Goal: Information Seeking & Learning: Compare options

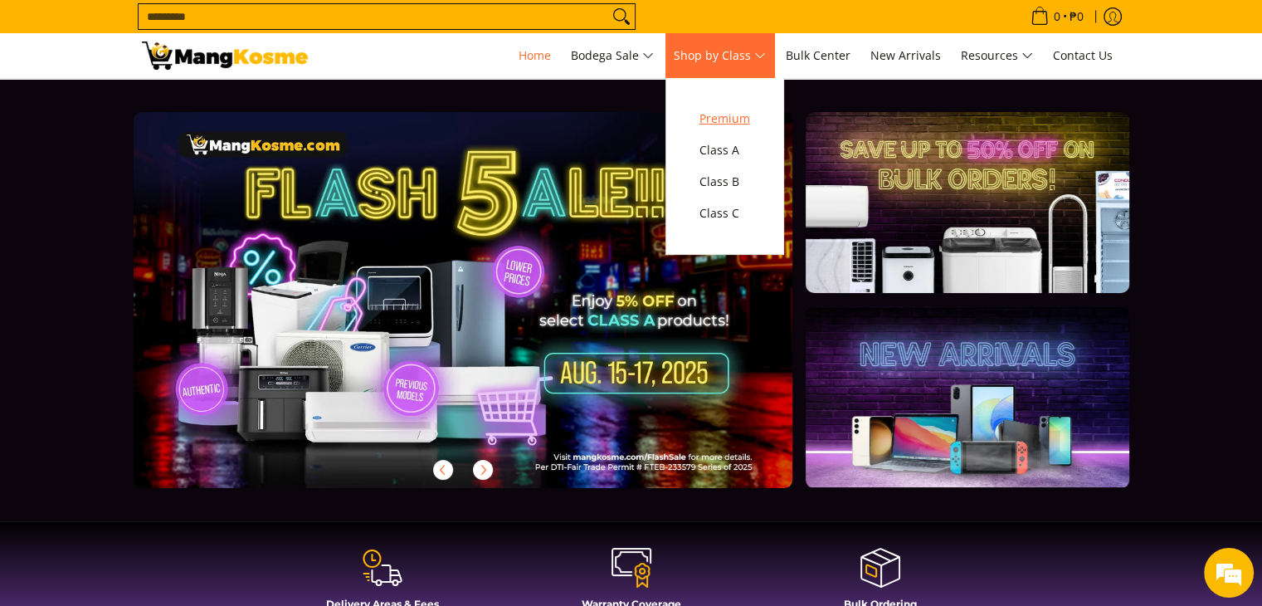
click at [723, 113] on span "Premium" at bounding box center [724, 119] width 51 height 21
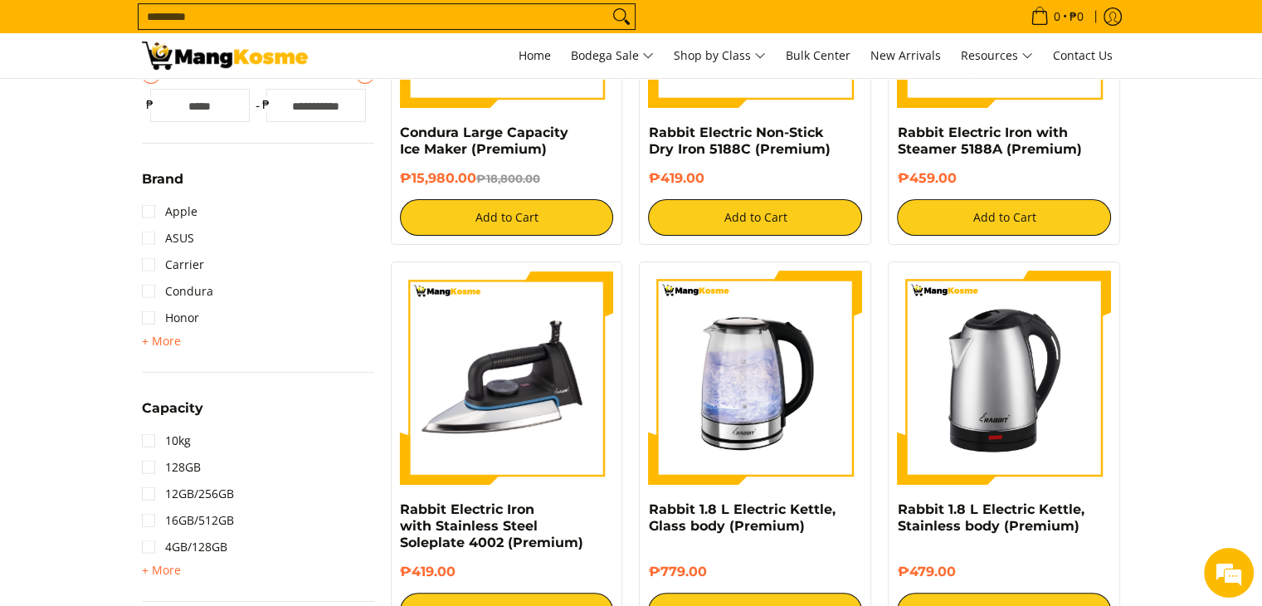
scroll to position [498, 0]
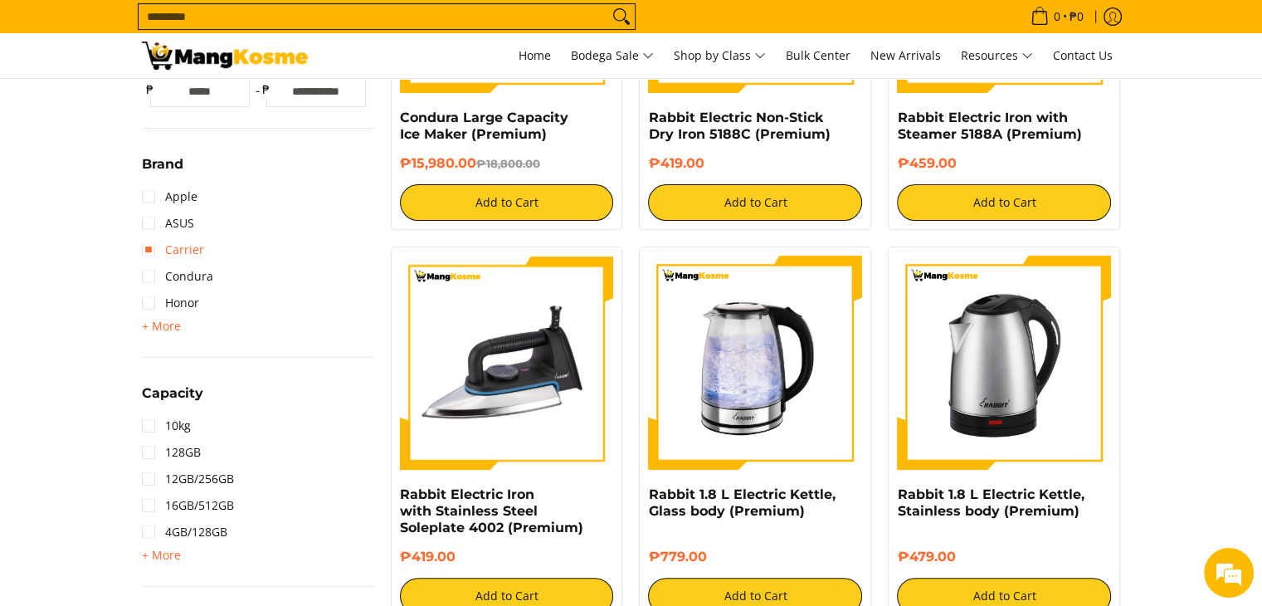
click at [144, 251] on link "Carrier" at bounding box center [173, 249] width 62 height 27
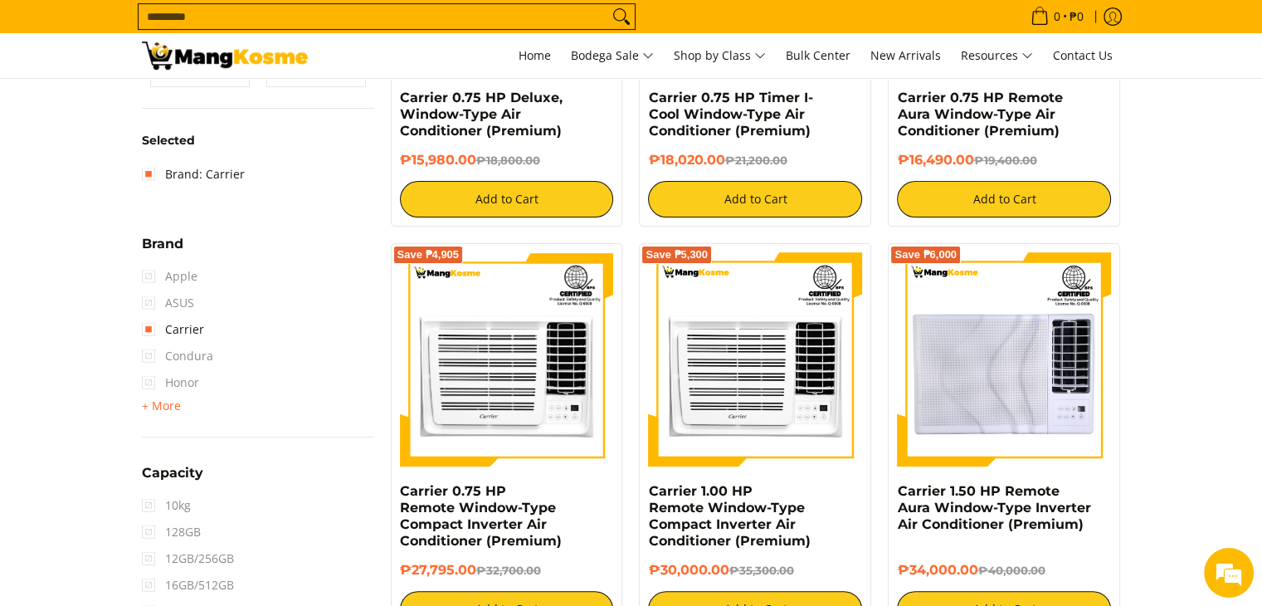
scroll to position [552, 0]
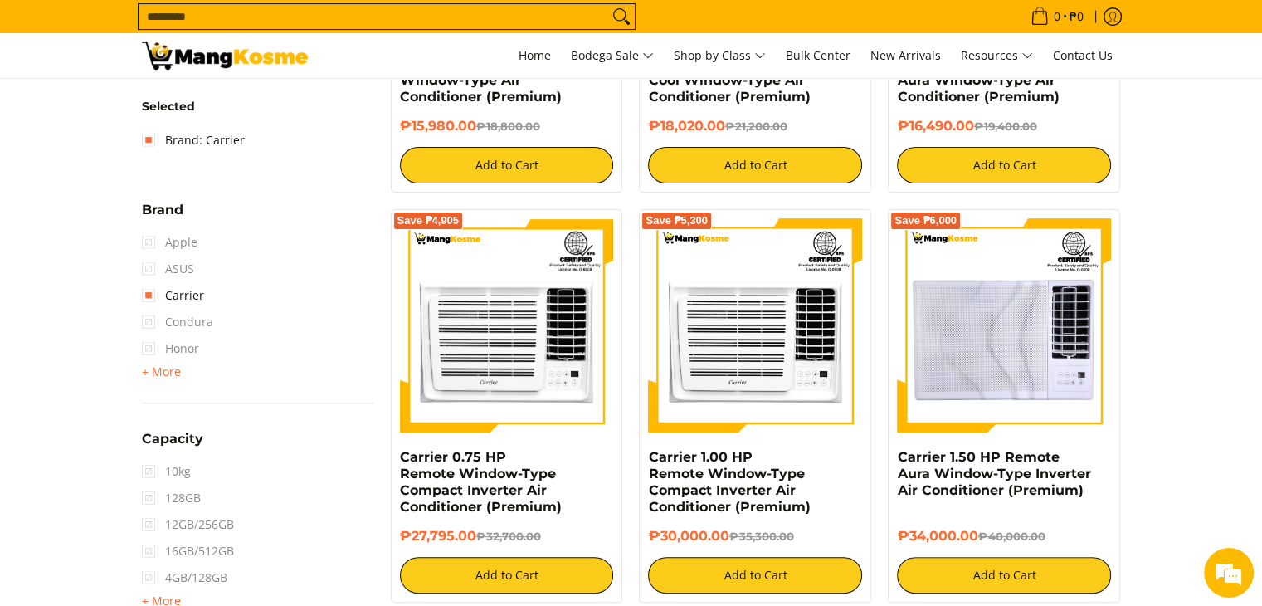
click at [150, 320] on span "Condura" at bounding box center [177, 322] width 71 height 27
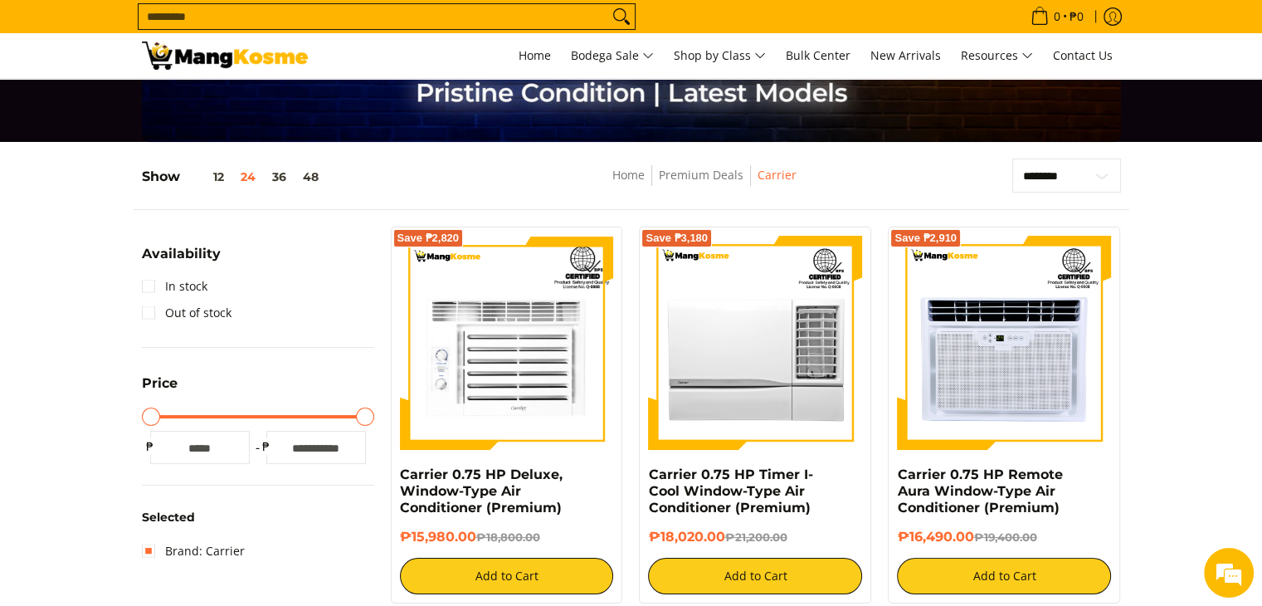
scroll to position [137, 0]
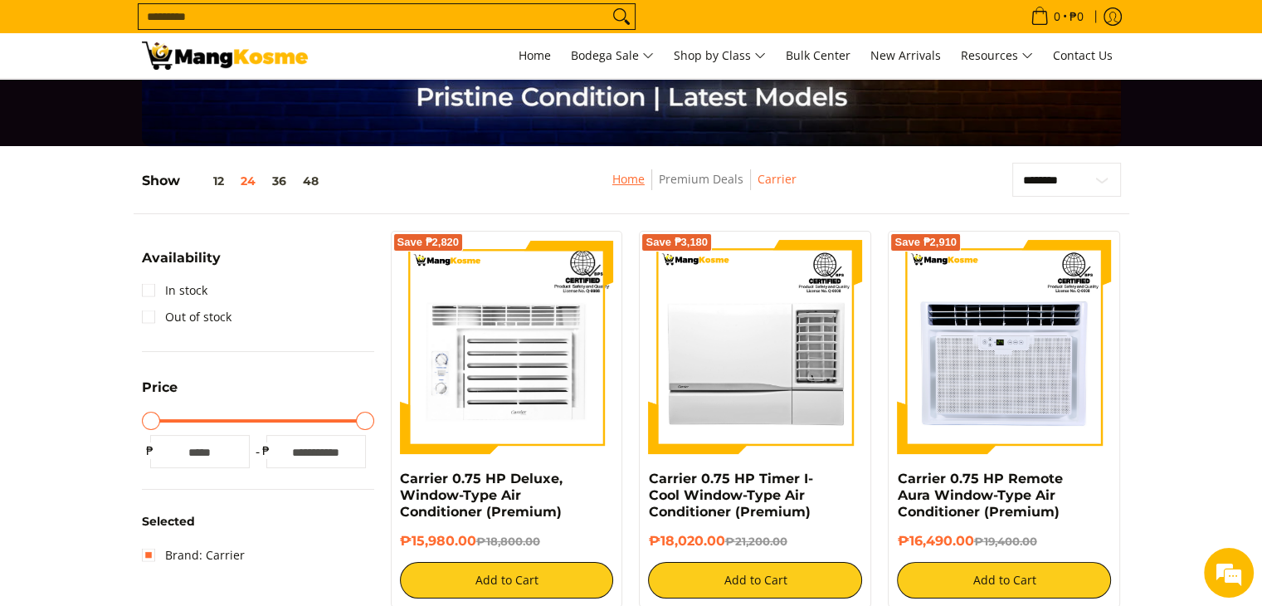
click at [635, 179] on link "Home" at bounding box center [628, 179] width 32 height 16
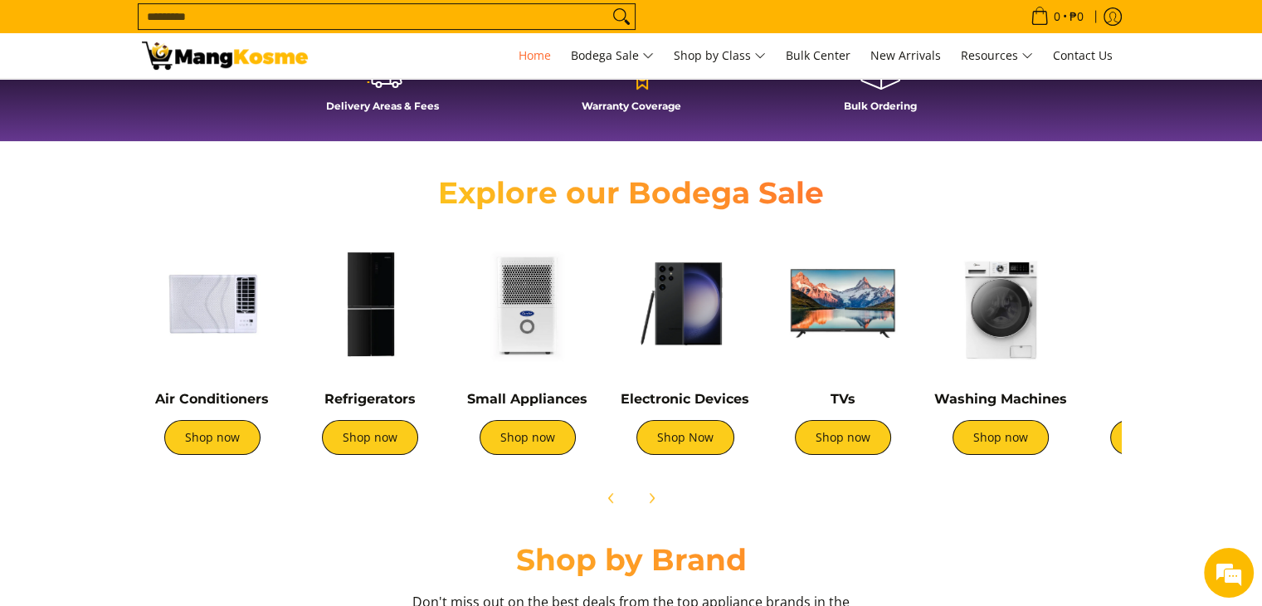
scroll to position [0, 1319]
click at [215, 314] on img at bounding box center [212, 303] width 141 height 141
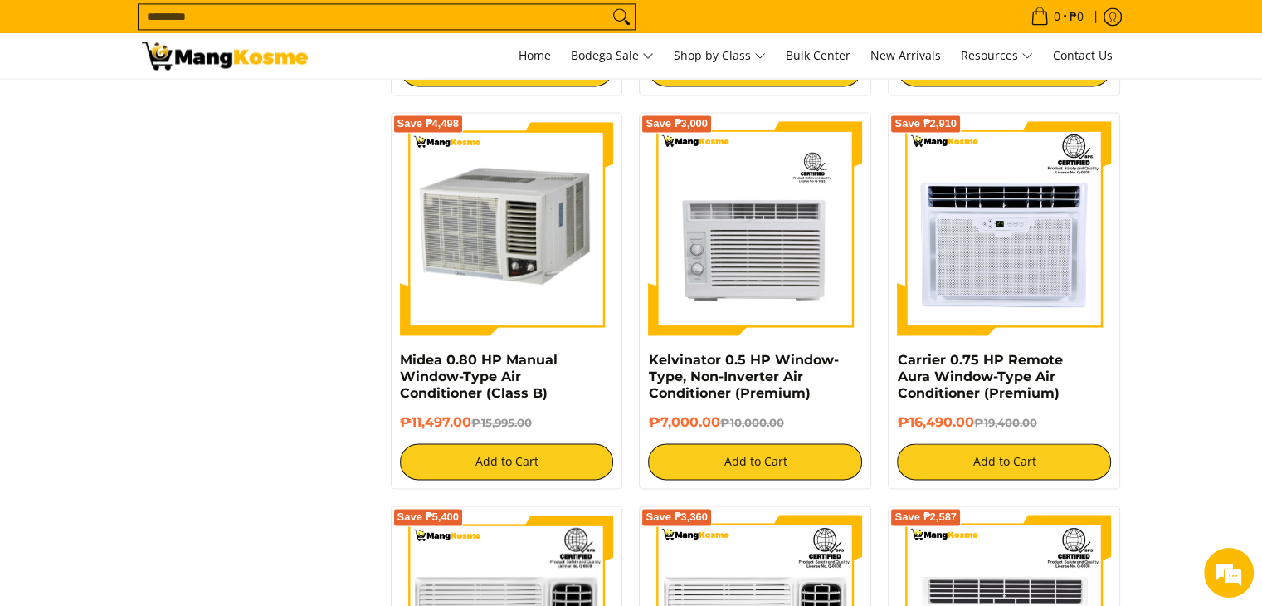
scroll to position [2572, 0]
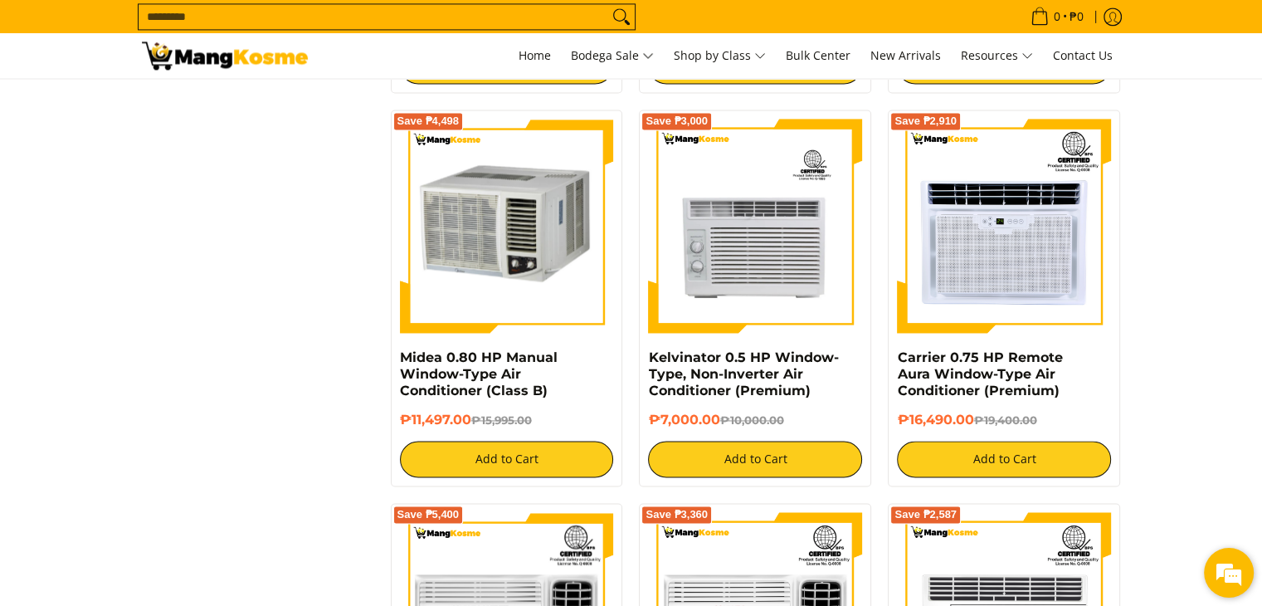
click at [1209, 572] on em at bounding box center [1228, 572] width 45 height 45
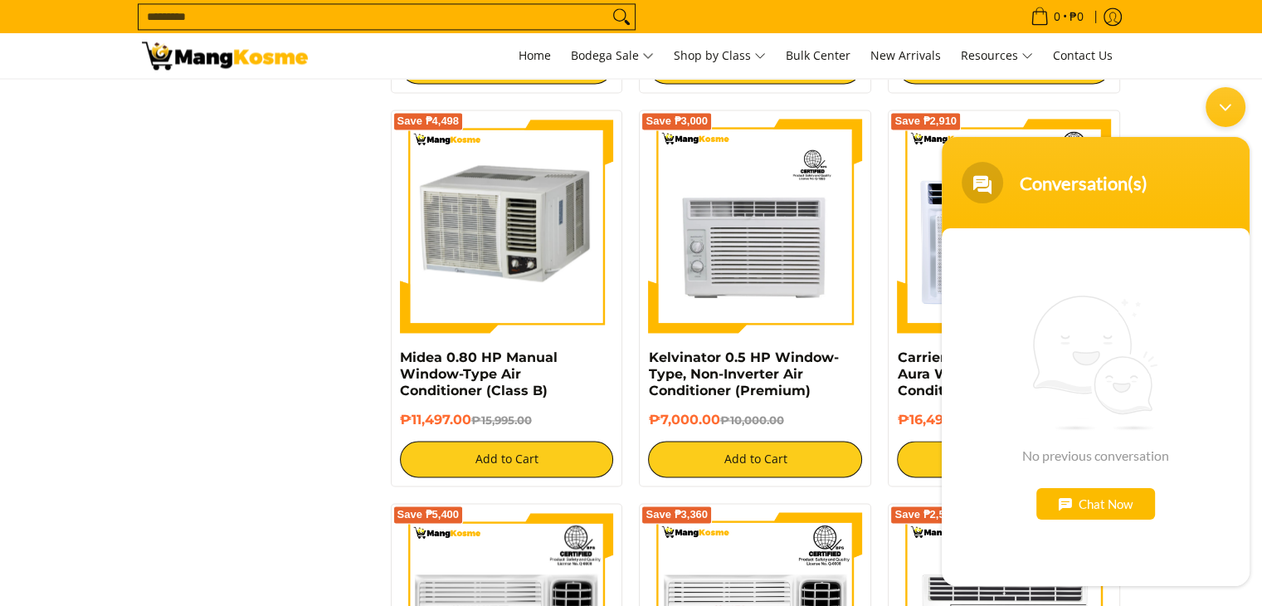
click at [1081, 512] on div "Chat Now" at bounding box center [1095, 503] width 119 height 32
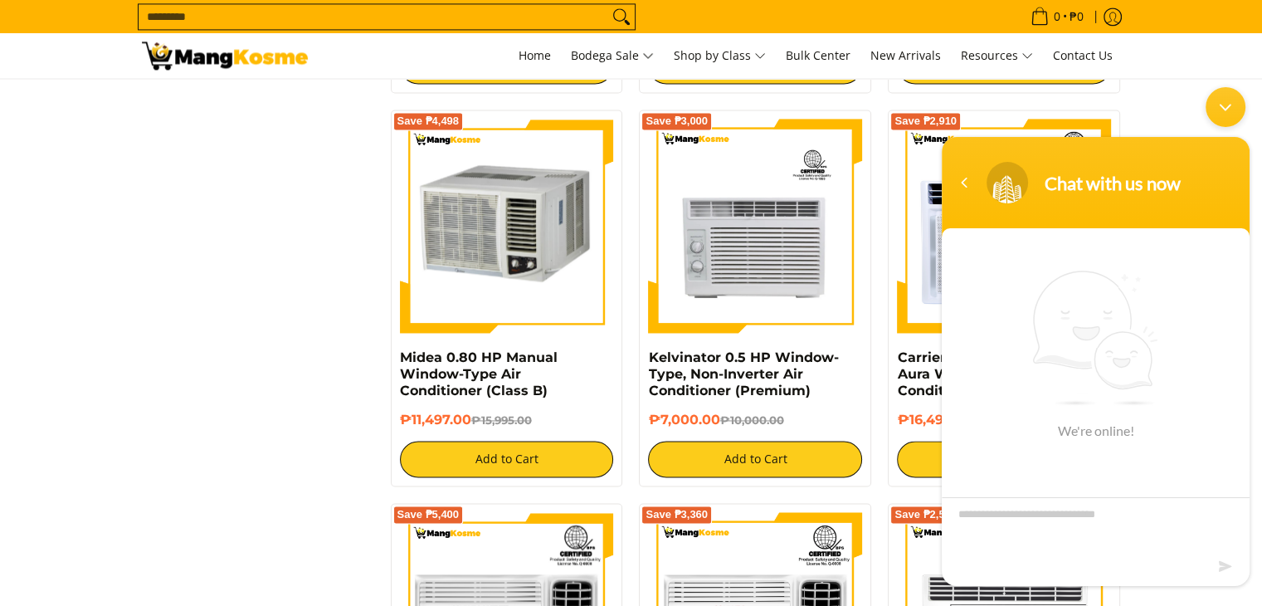
click at [1057, 517] on textarea "Type your message and hit 'Enter'" at bounding box center [1096, 525] width 308 height 58
type textarea "**********"
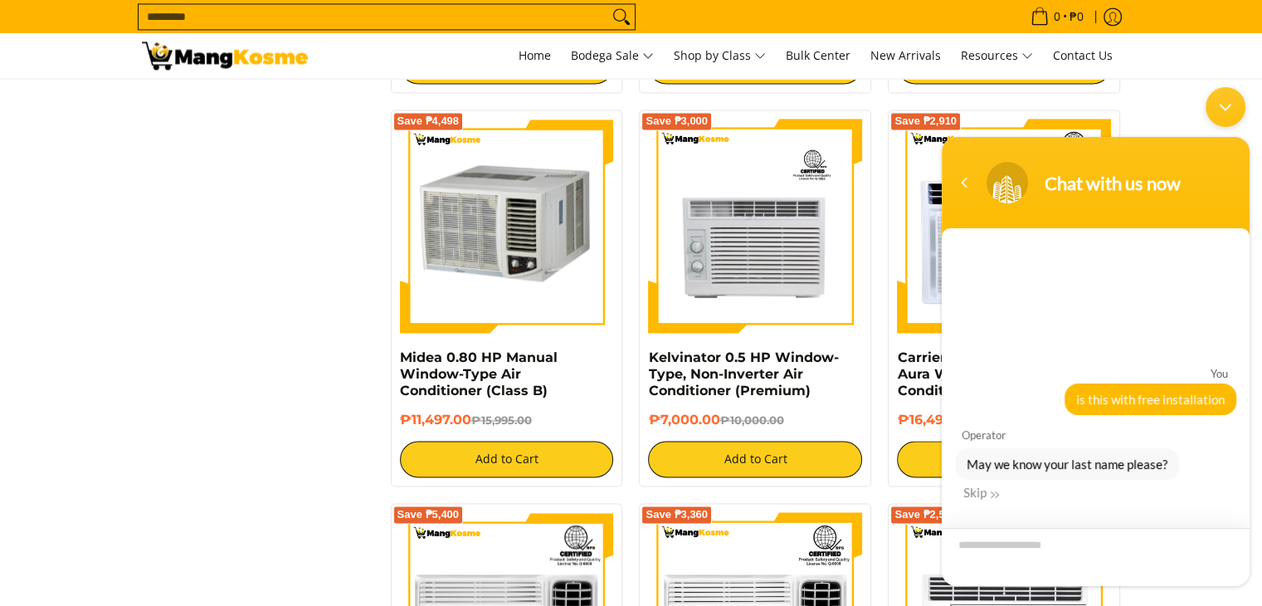
type textarea "*"
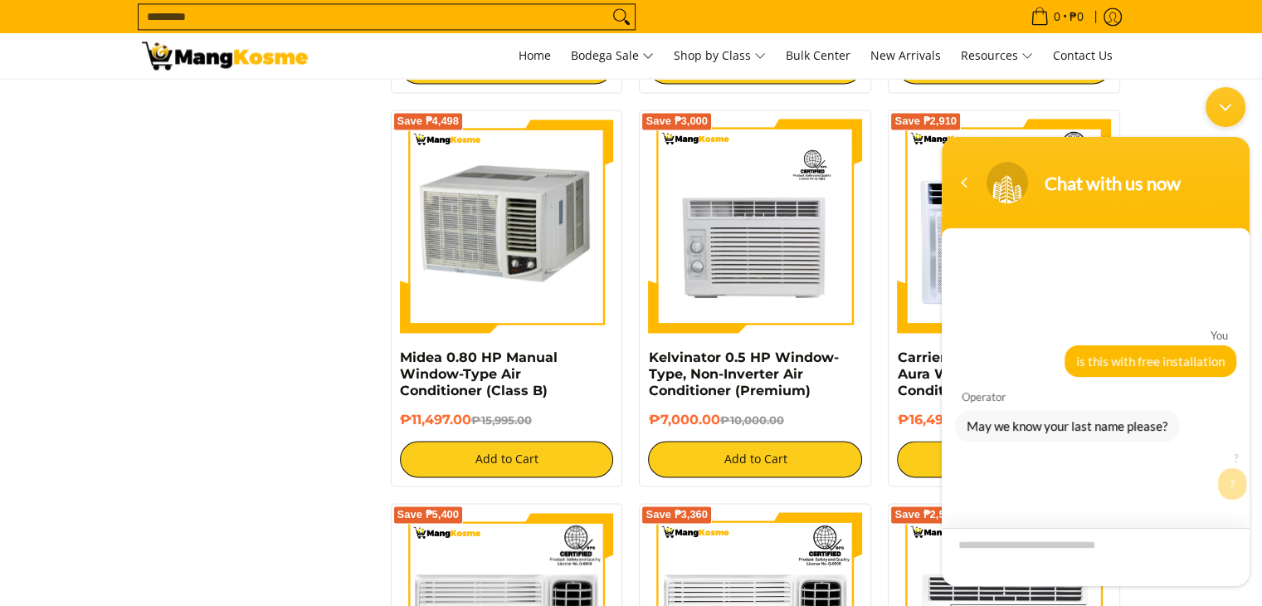
scroll to position [9, 0]
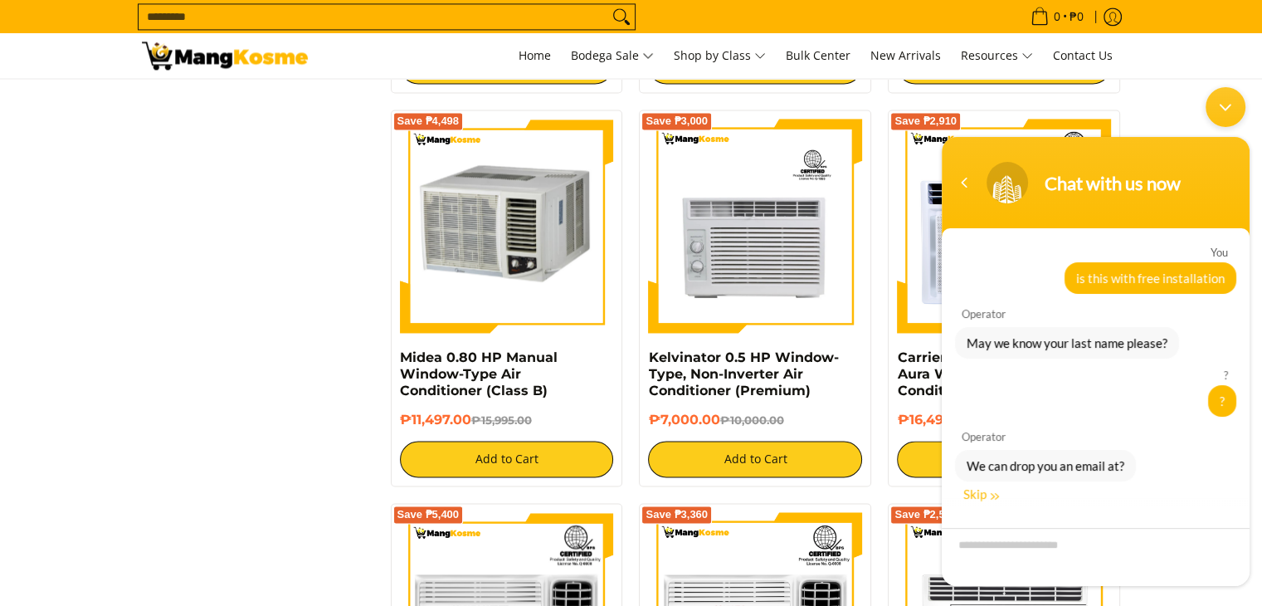
click at [970, 489] on div "Skip" at bounding box center [981, 492] width 36 height 15
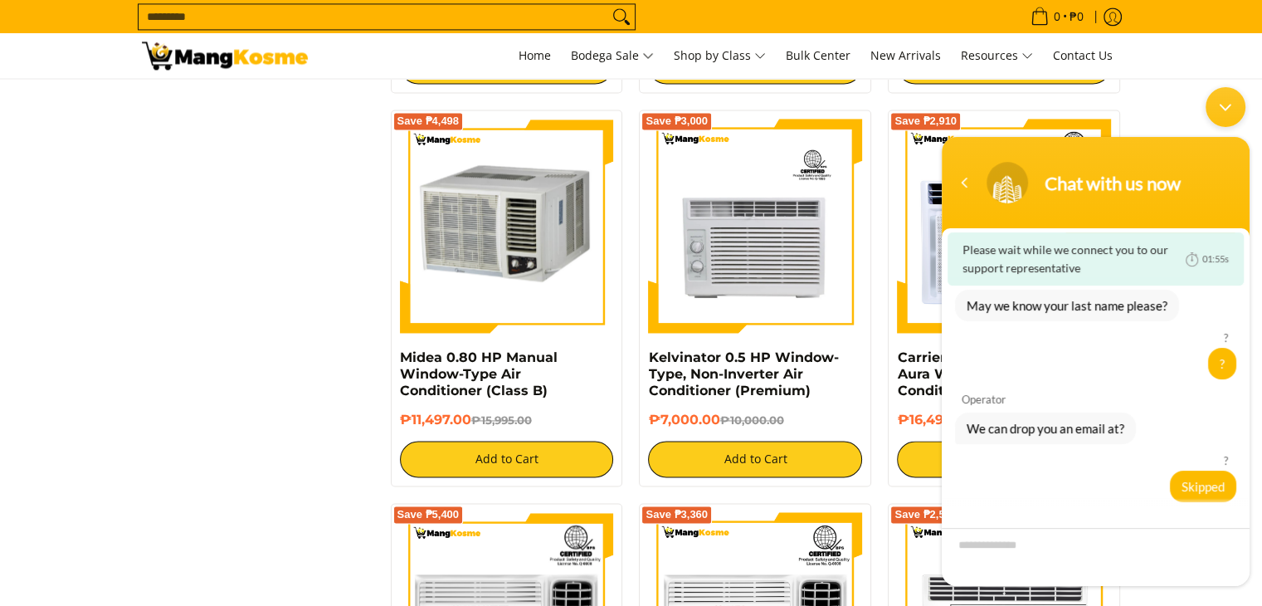
click at [974, 189] on div "Navigation go back" at bounding box center [964, 181] width 25 height 25
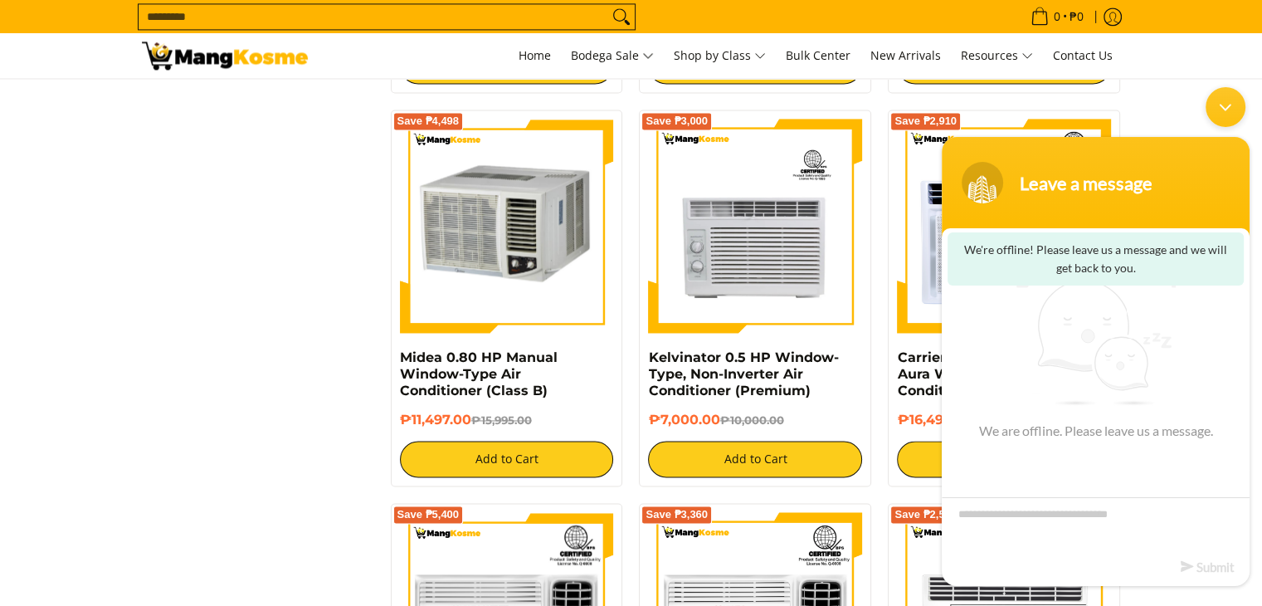
click at [1229, 100] on div "Minimize live chat window" at bounding box center [1225, 106] width 40 height 40
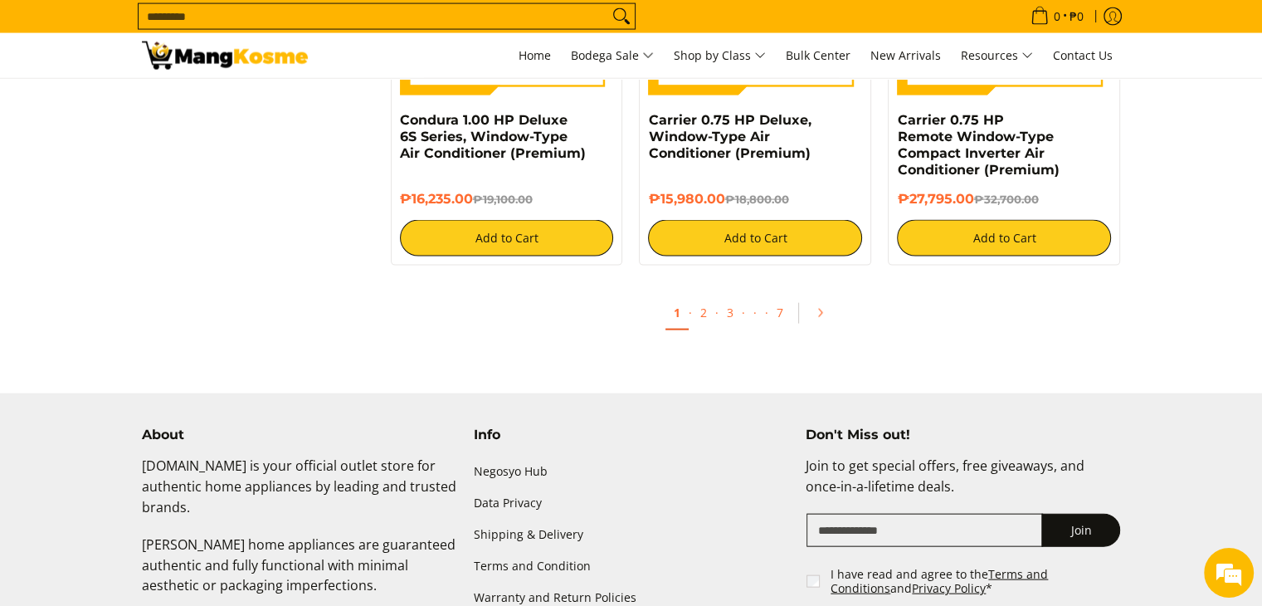
scroll to position [3567, 0]
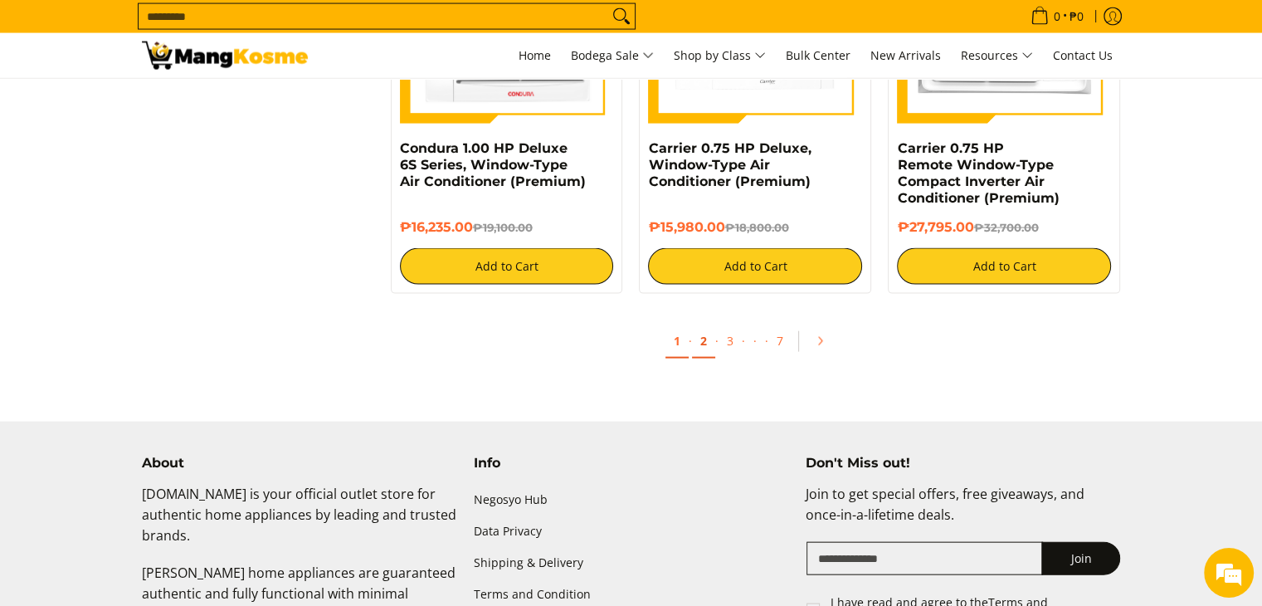
click at [706, 346] on link "2" at bounding box center [703, 341] width 23 height 34
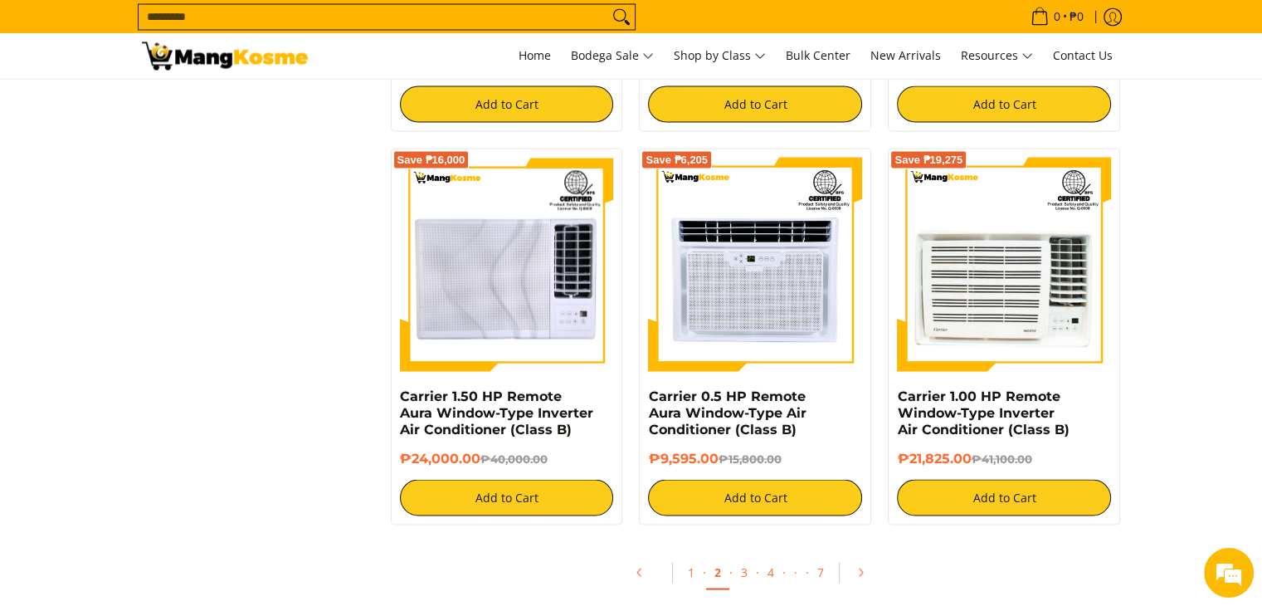
scroll to position [3152, 0]
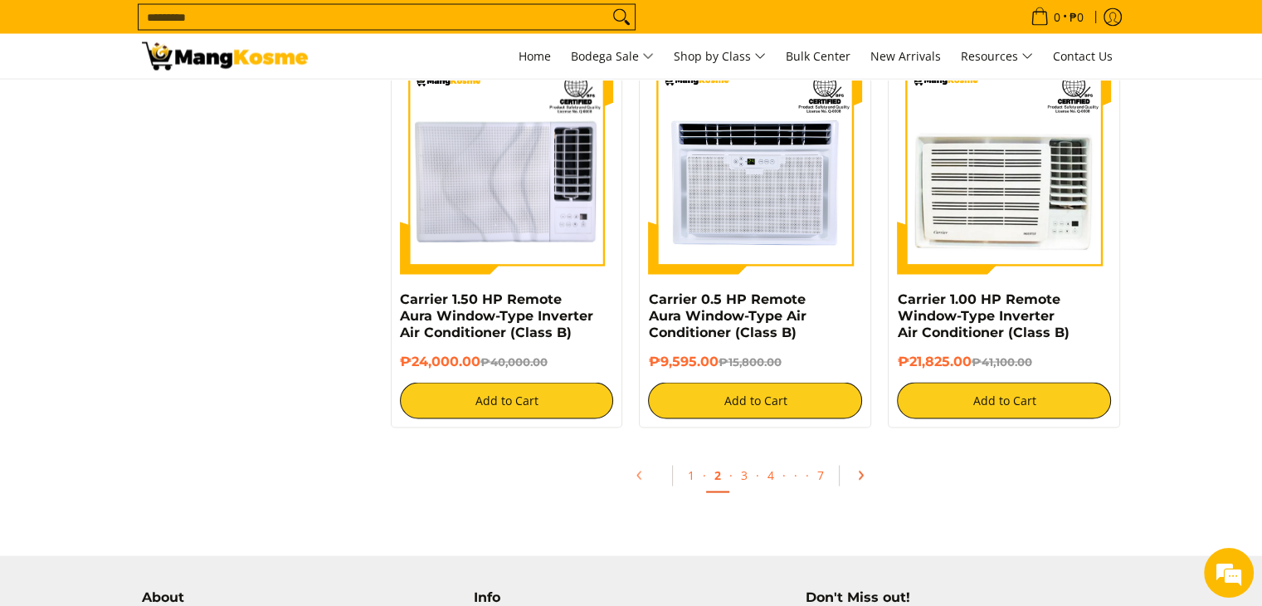
click at [854, 480] on icon "Pagination" at bounding box center [860, 475] width 12 height 12
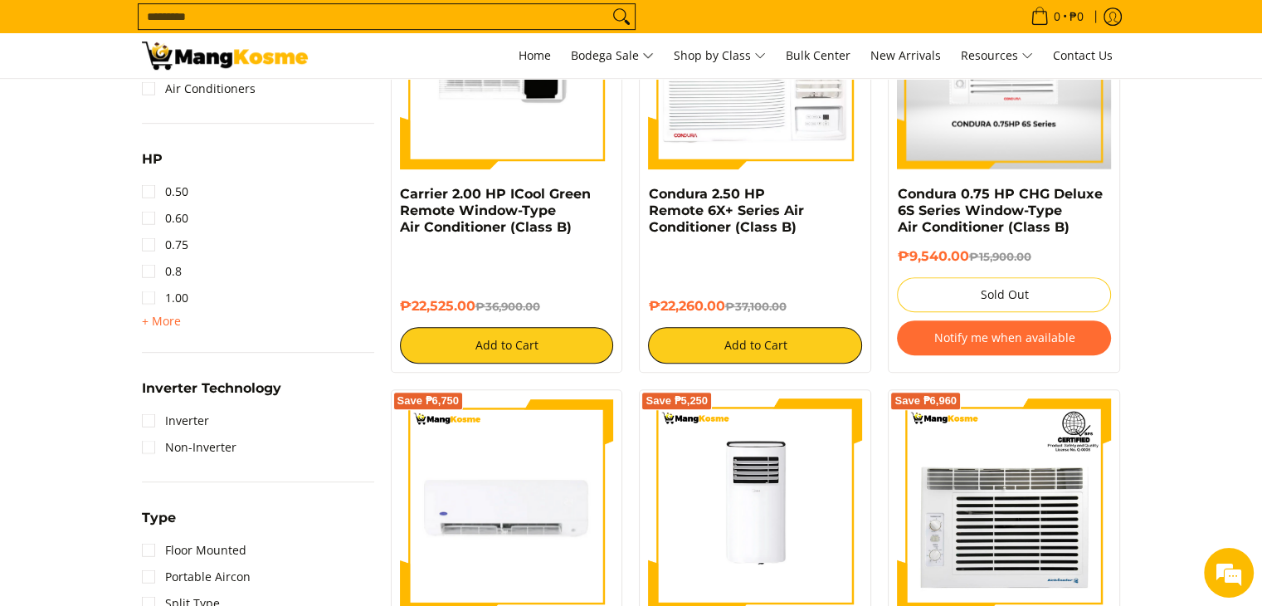
scroll to position [995, 0]
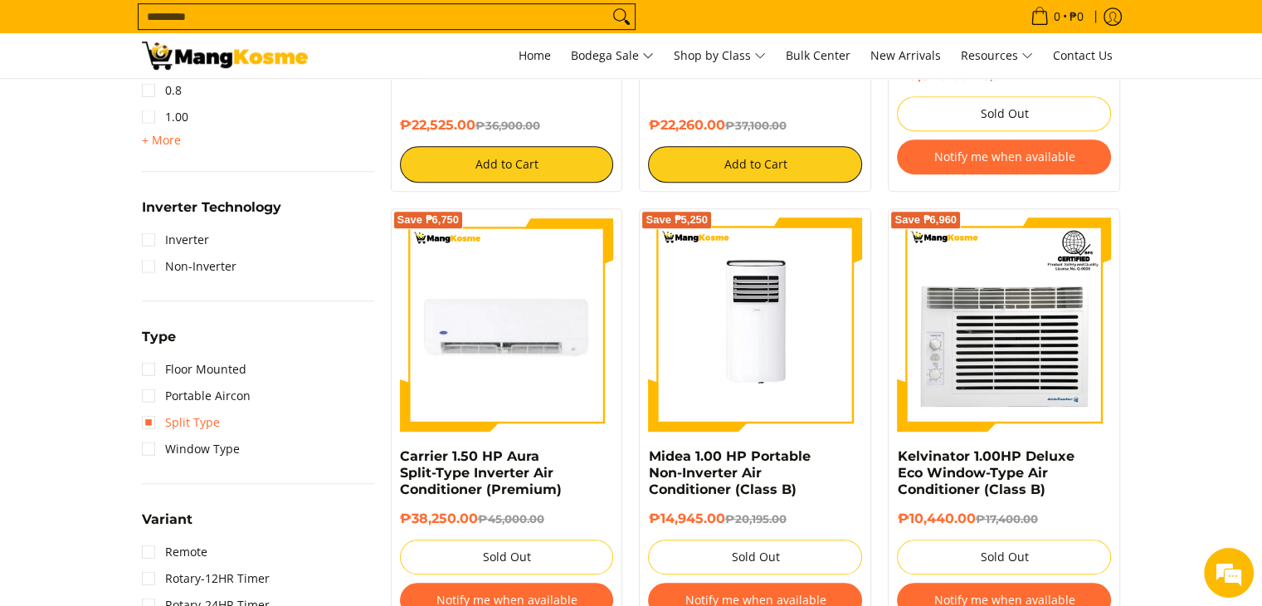
click at [148, 415] on link "Split Type" at bounding box center [181, 422] width 78 height 27
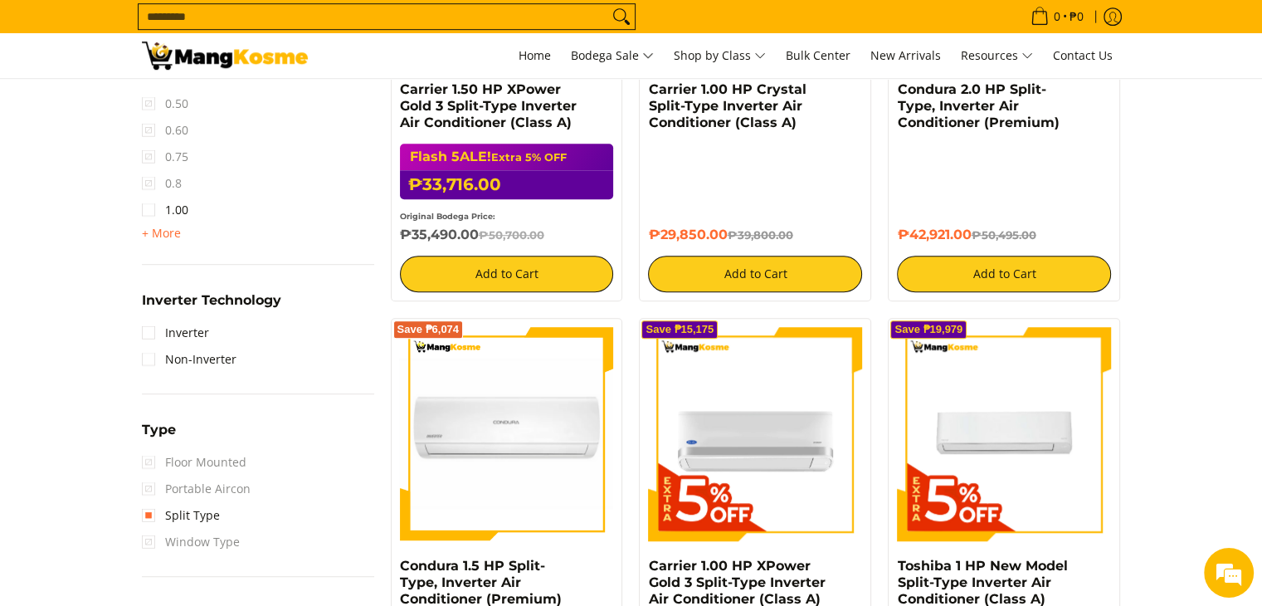
scroll to position [1049, 0]
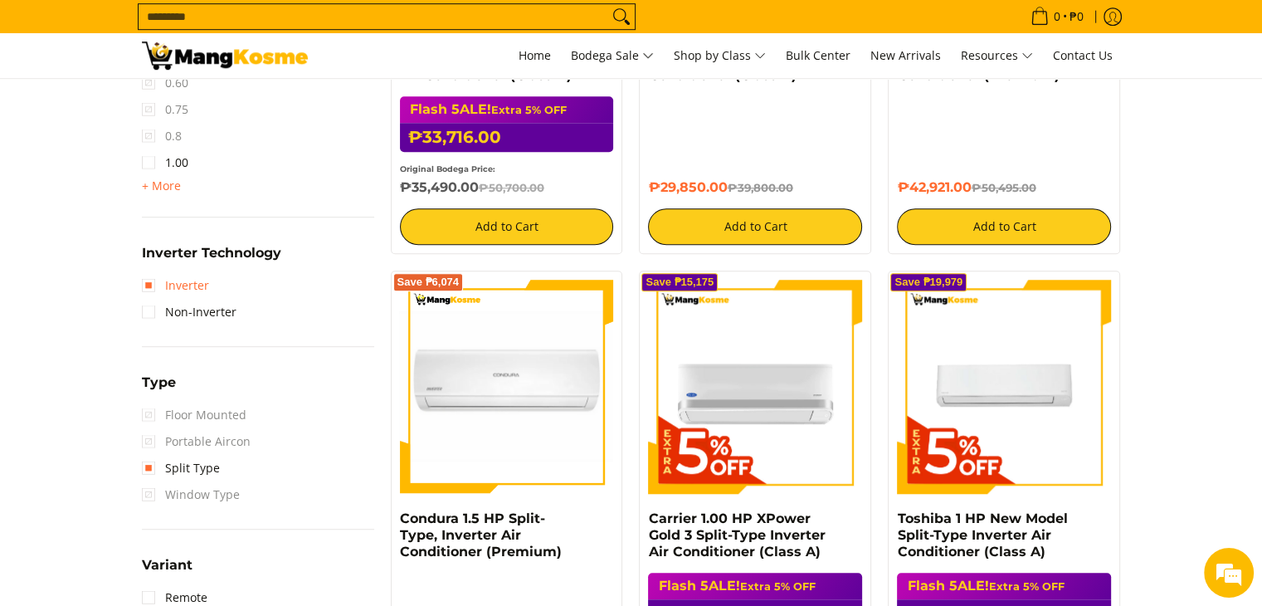
click at [149, 281] on link "Inverter" at bounding box center [175, 285] width 67 height 27
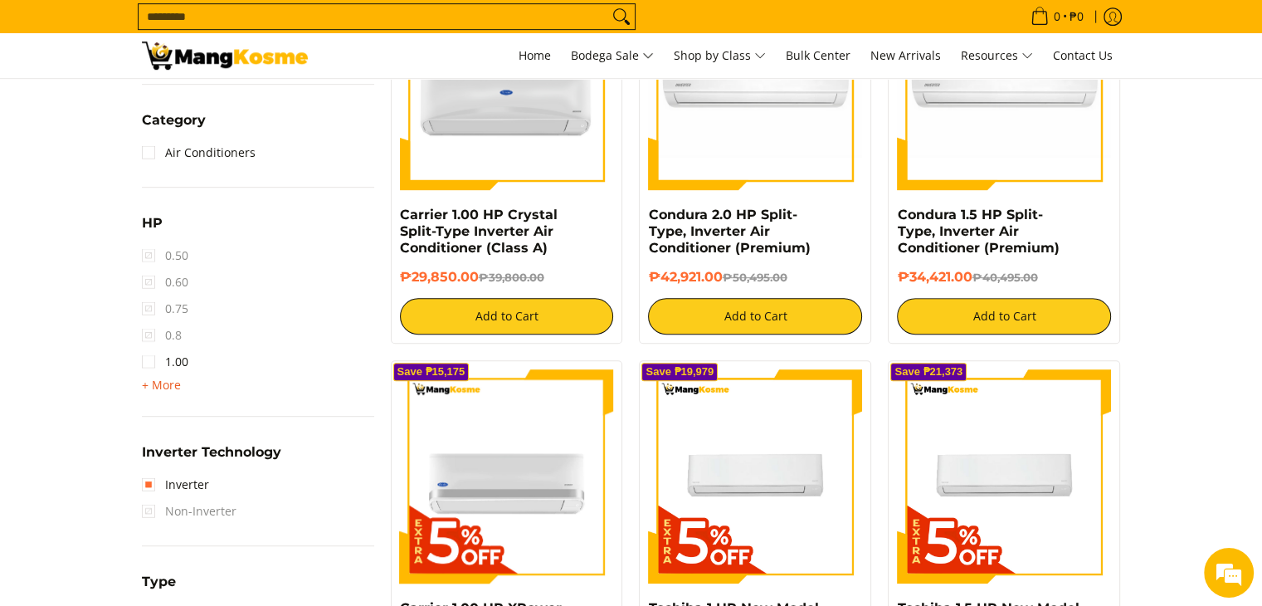
scroll to position [884, 0]
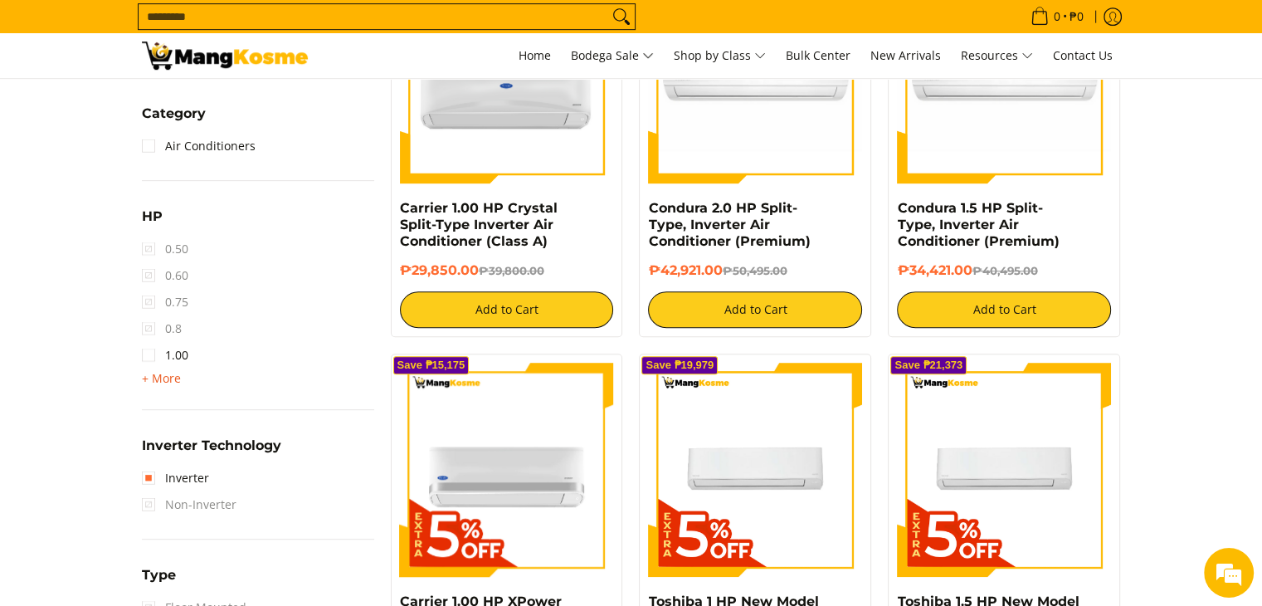
click at [150, 372] on span "+ More" at bounding box center [161, 378] width 39 height 13
click at [152, 409] on link "2.00" at bounding box center [165, 408] width 46 height 27
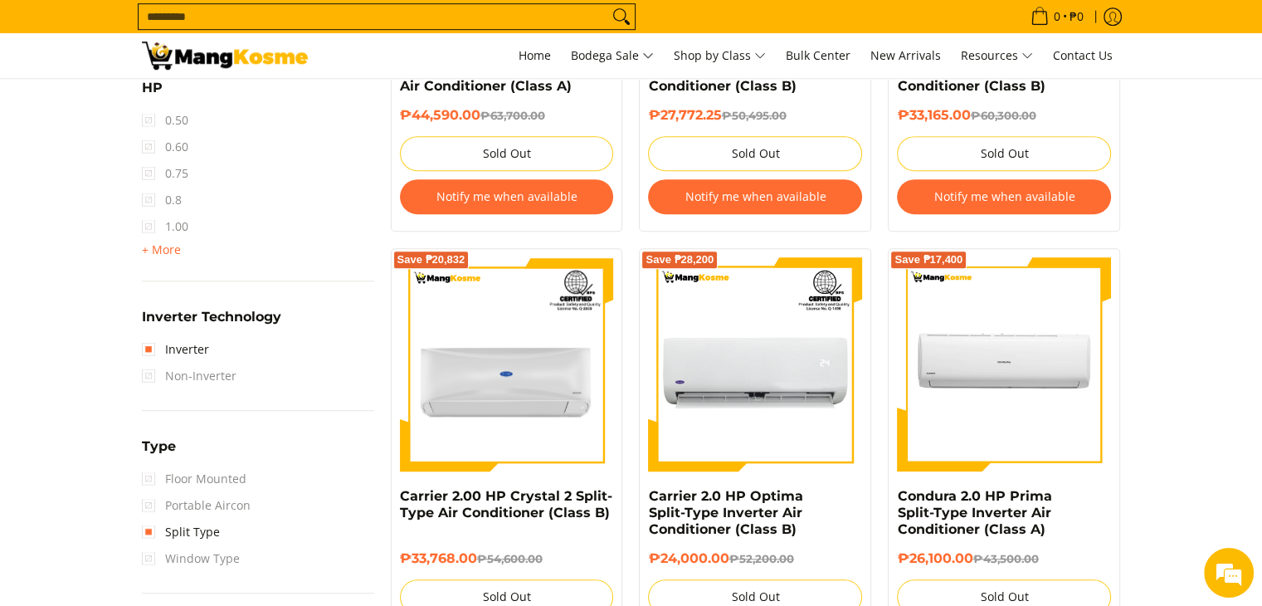
scroll to position [1049, 0]
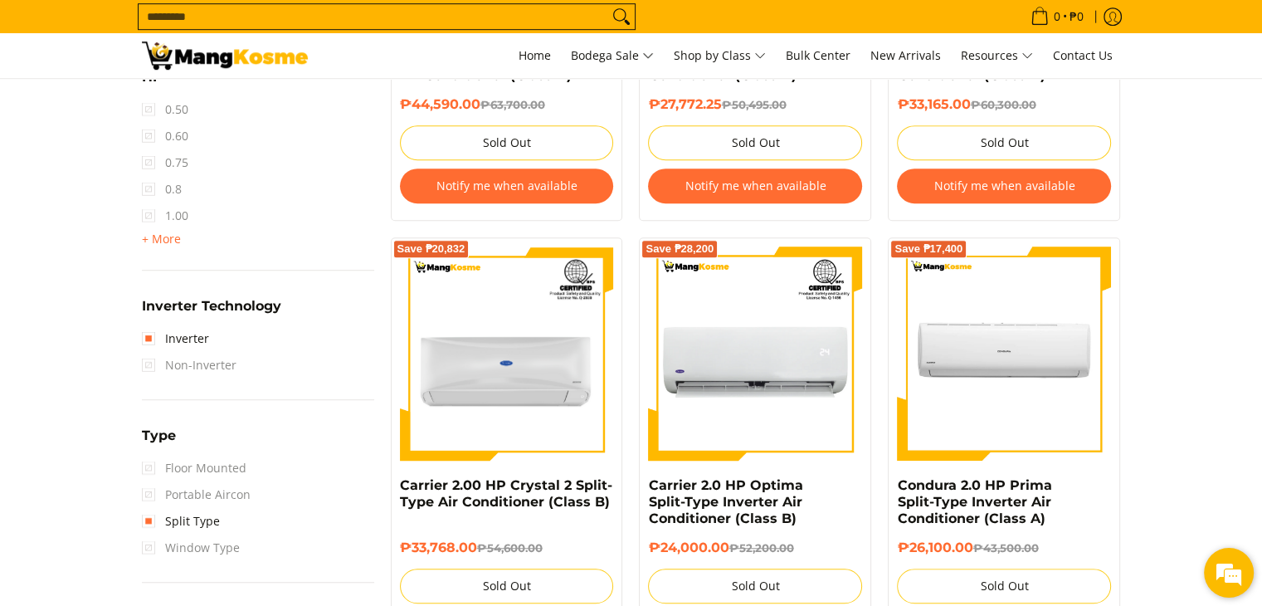
click at [1215, 560] on em at bounding box center [1228, 572] width 45 height 45
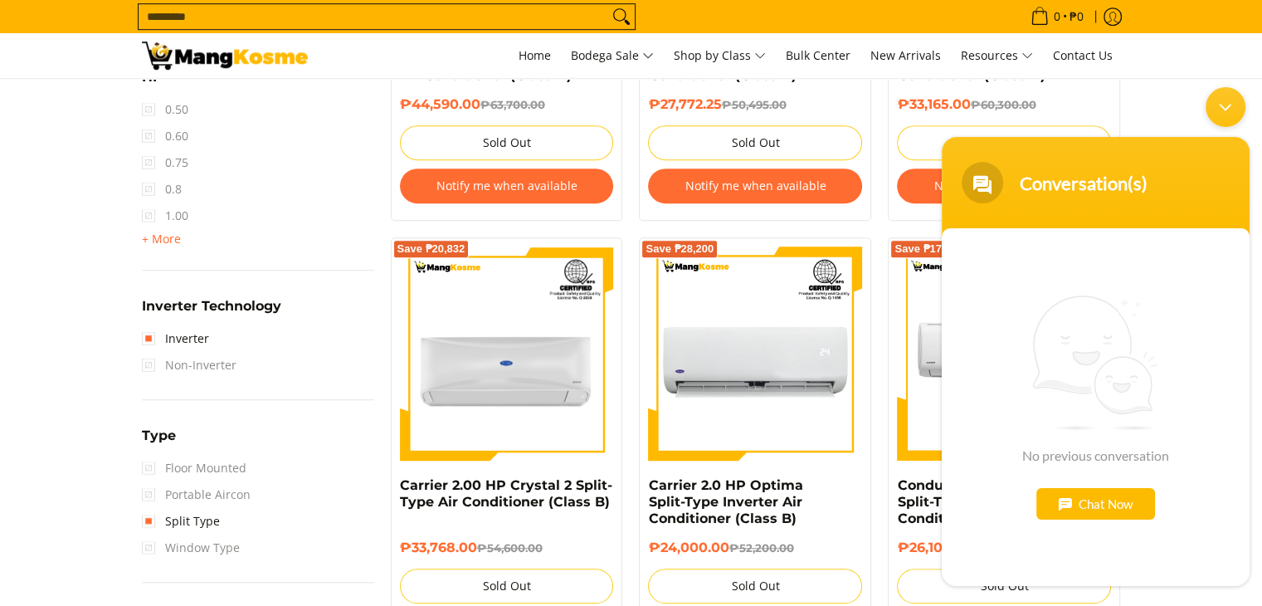
click at [1088, 509] on div "Chat Now" at bounding box center [1095, 503] width 119 height 32
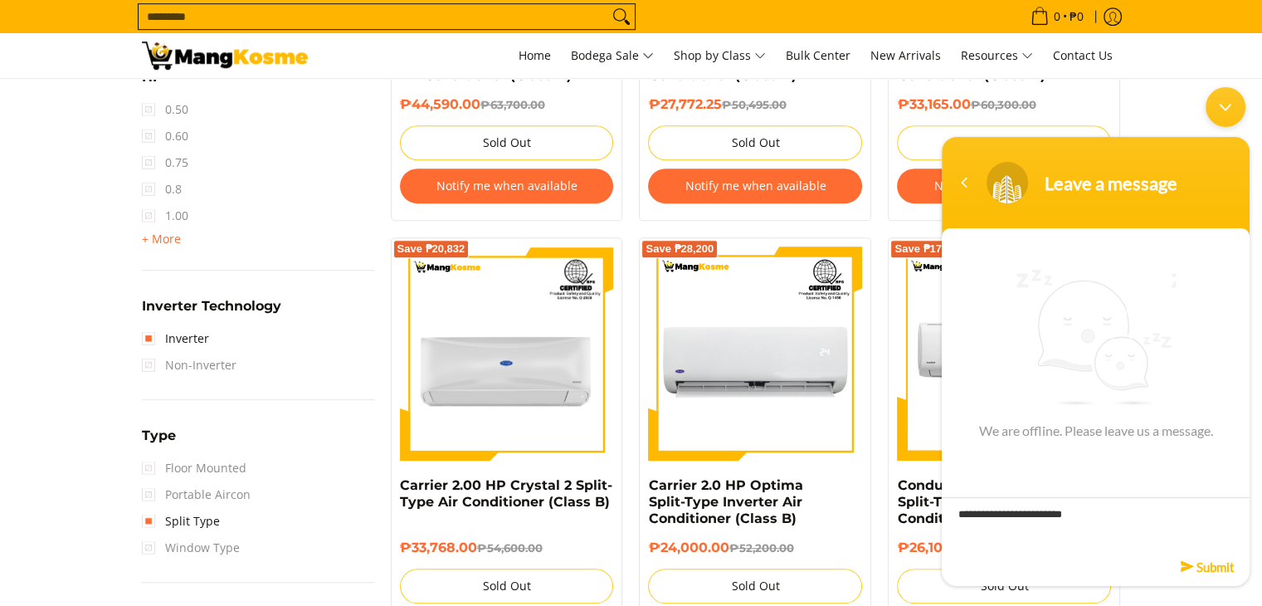
type textarea "**********"
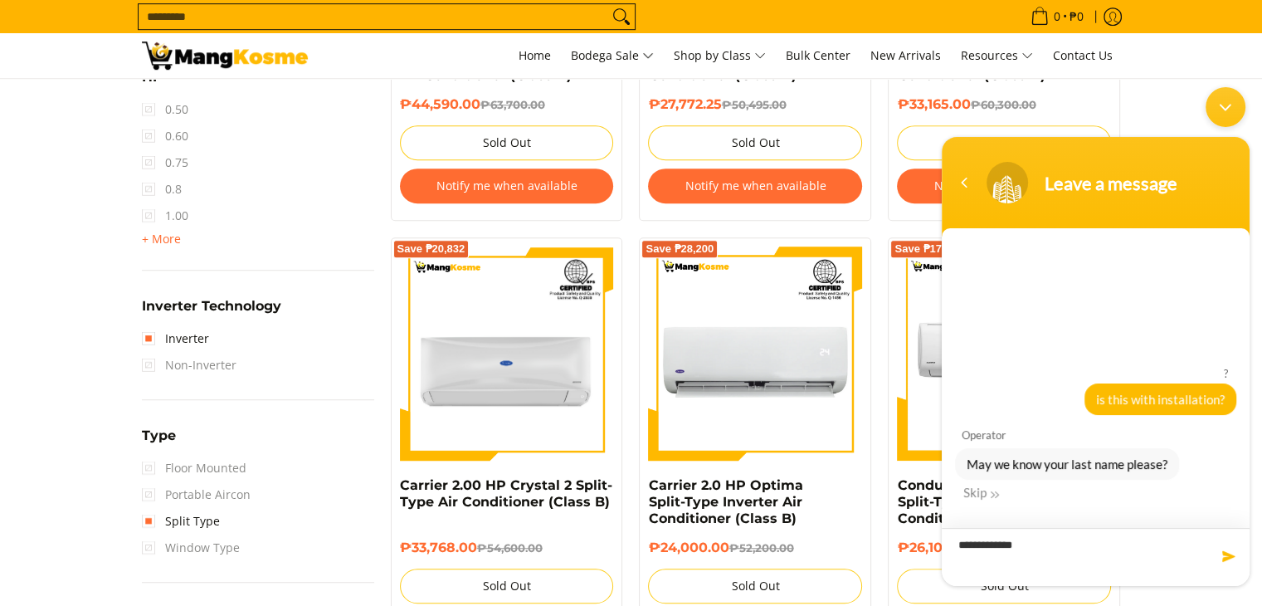
type textarea "**********"
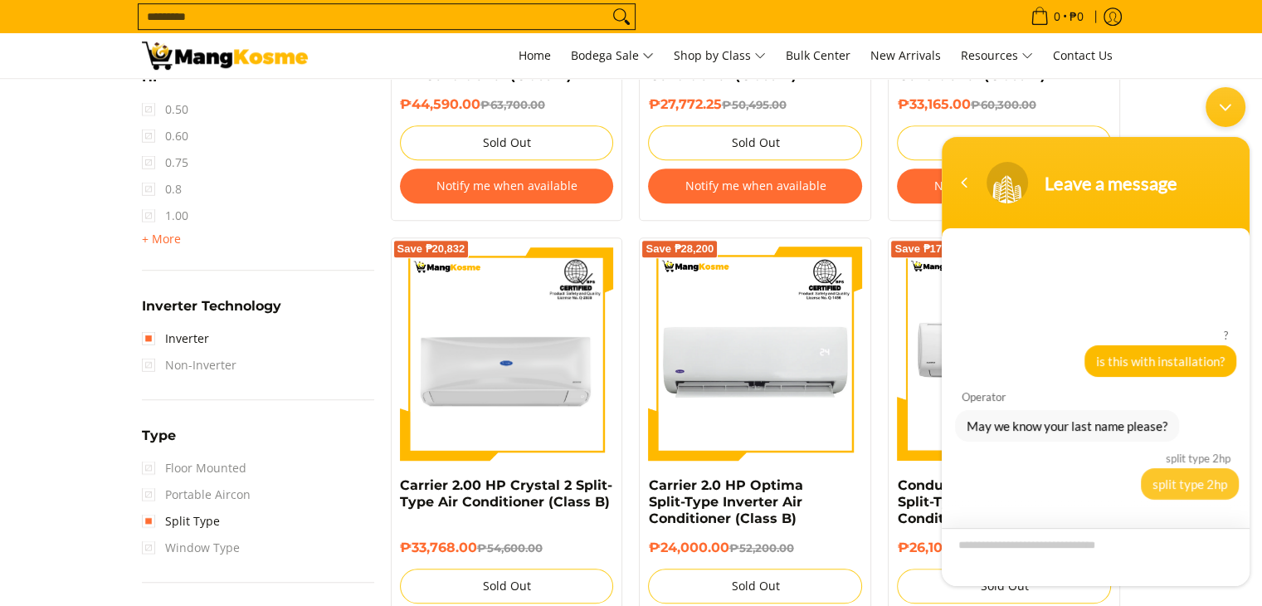
scroll to position [9, 0]
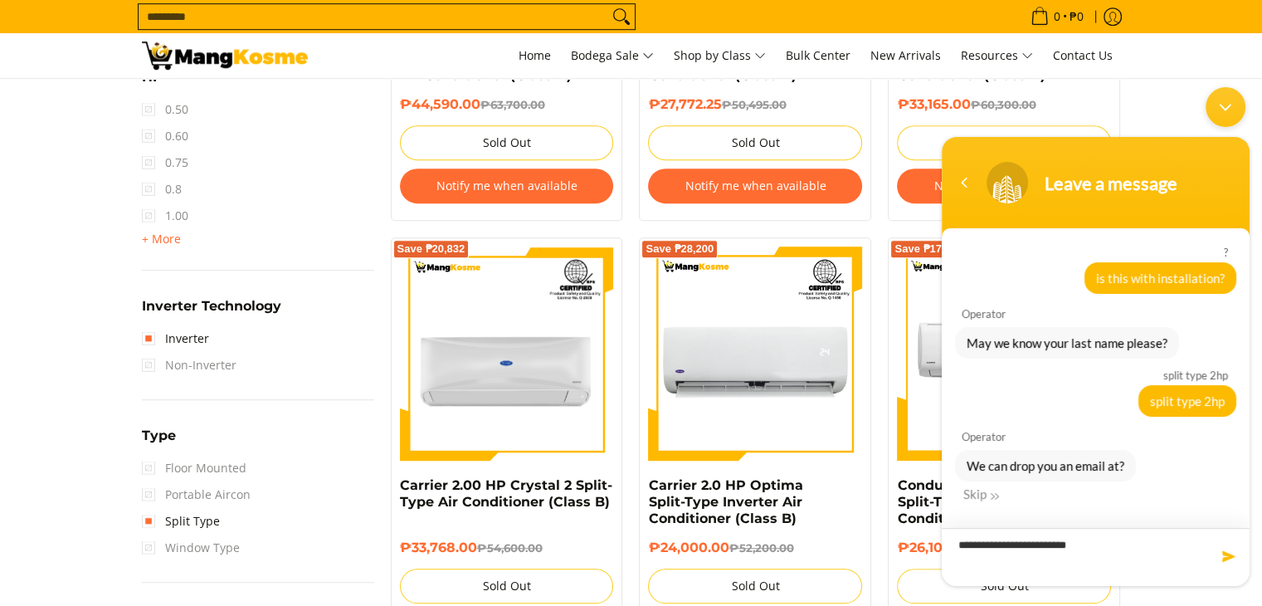
type textarea "**********"
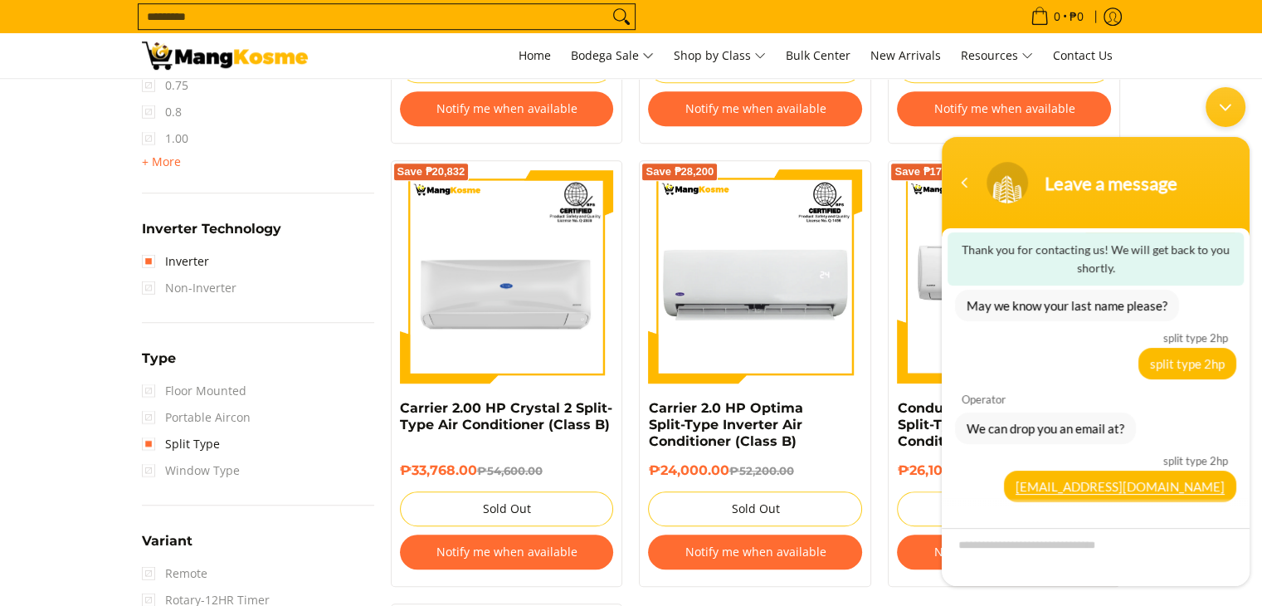
scroll to position [1132, 0]
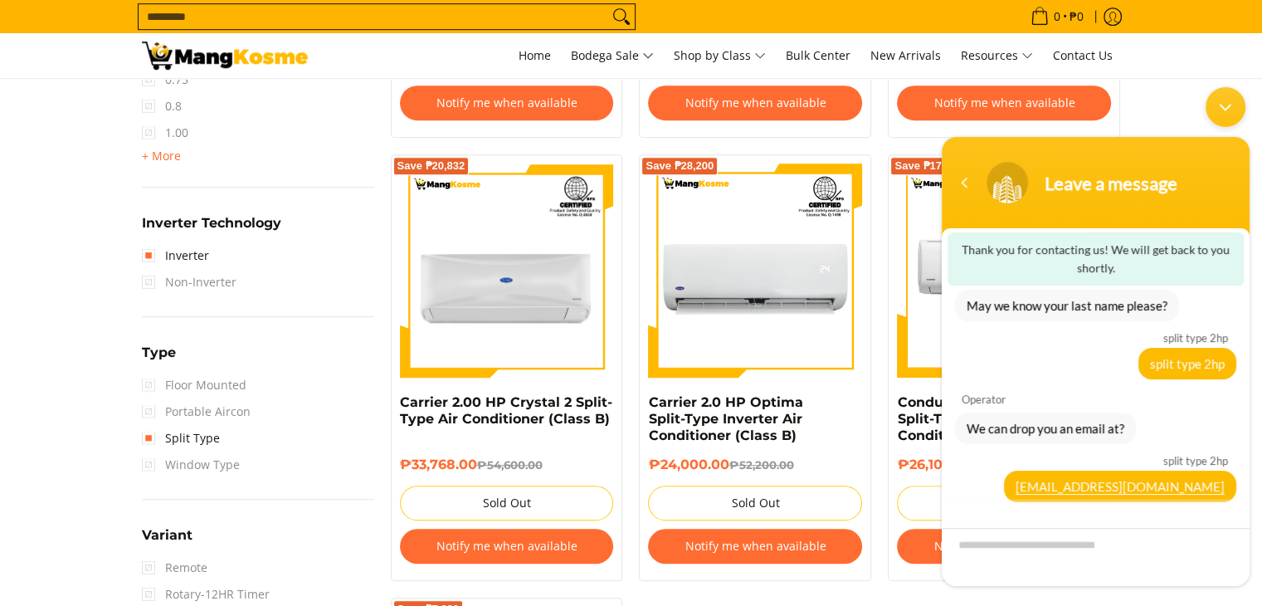
click at [17, 227] on section "**********" at bounding box center [631, 96] width 1262 height 1890
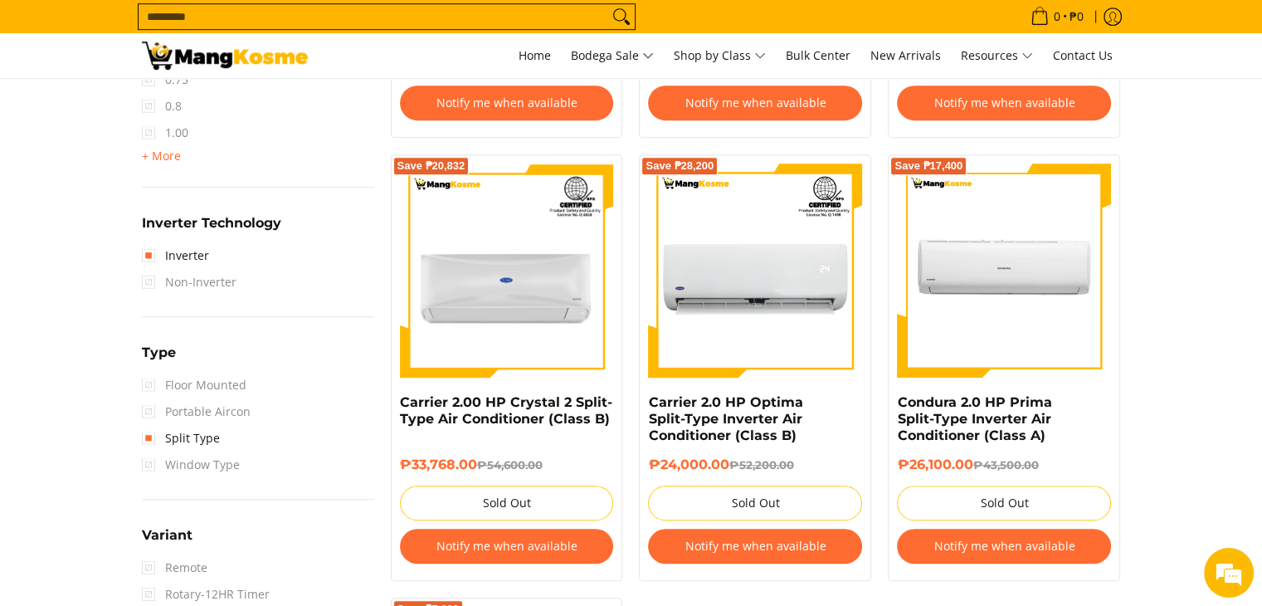
scroll to position [0, 0]
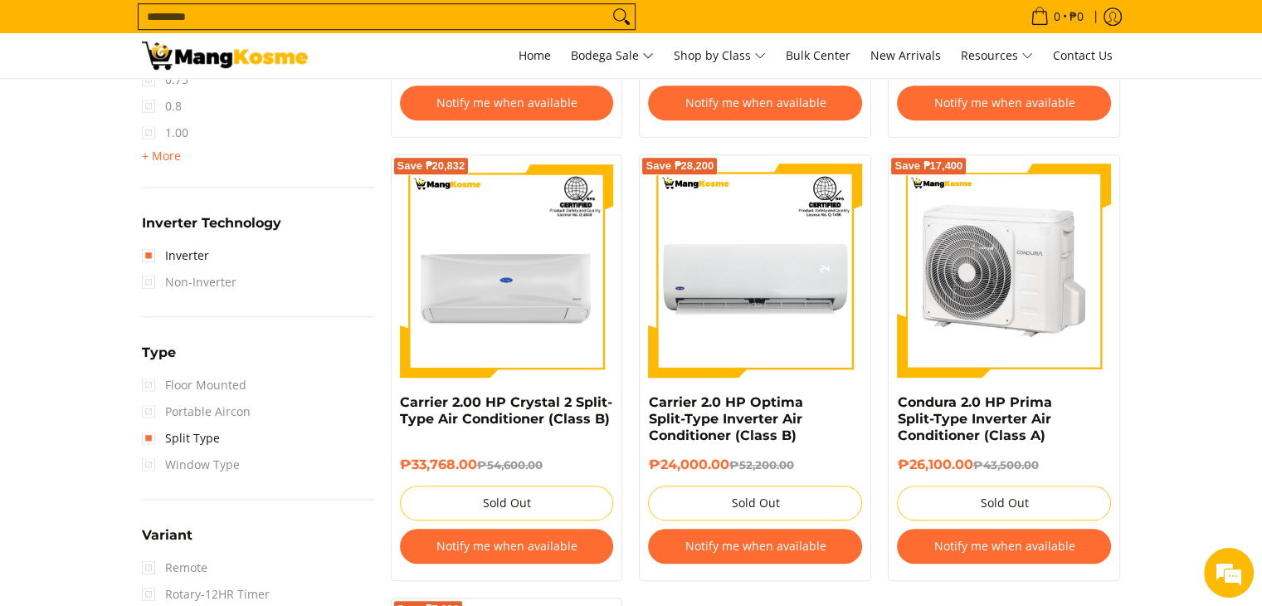
click at [1009, 334] on img at bounding box center [1004, 270] width 214 height 214
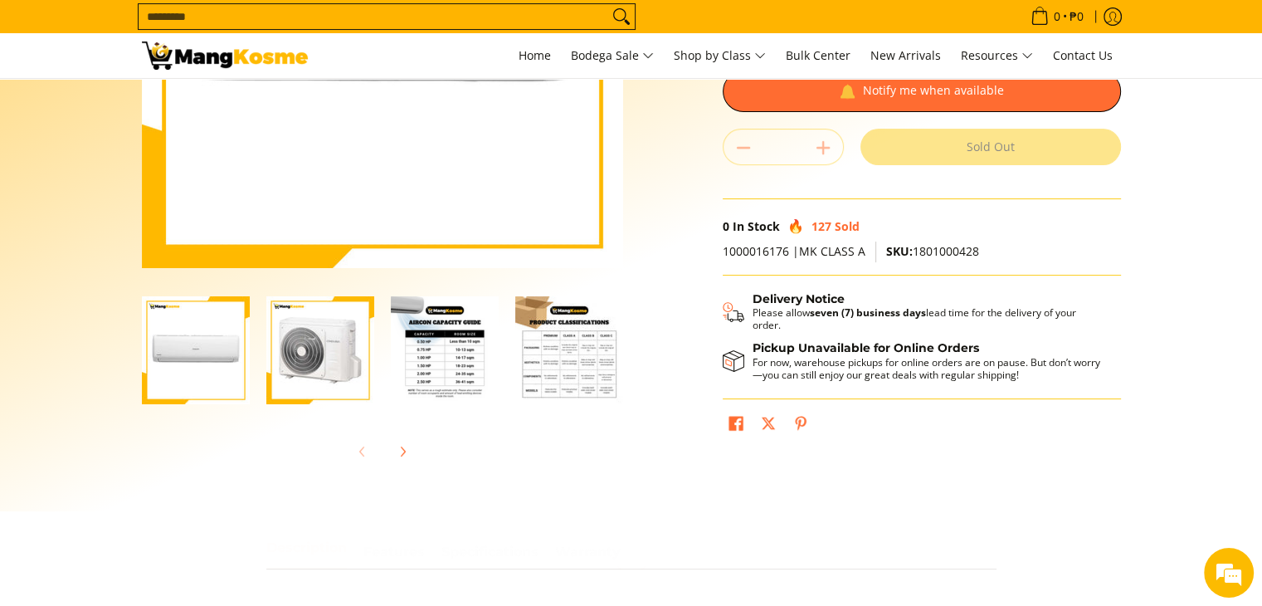
scroll to position [332, 0]
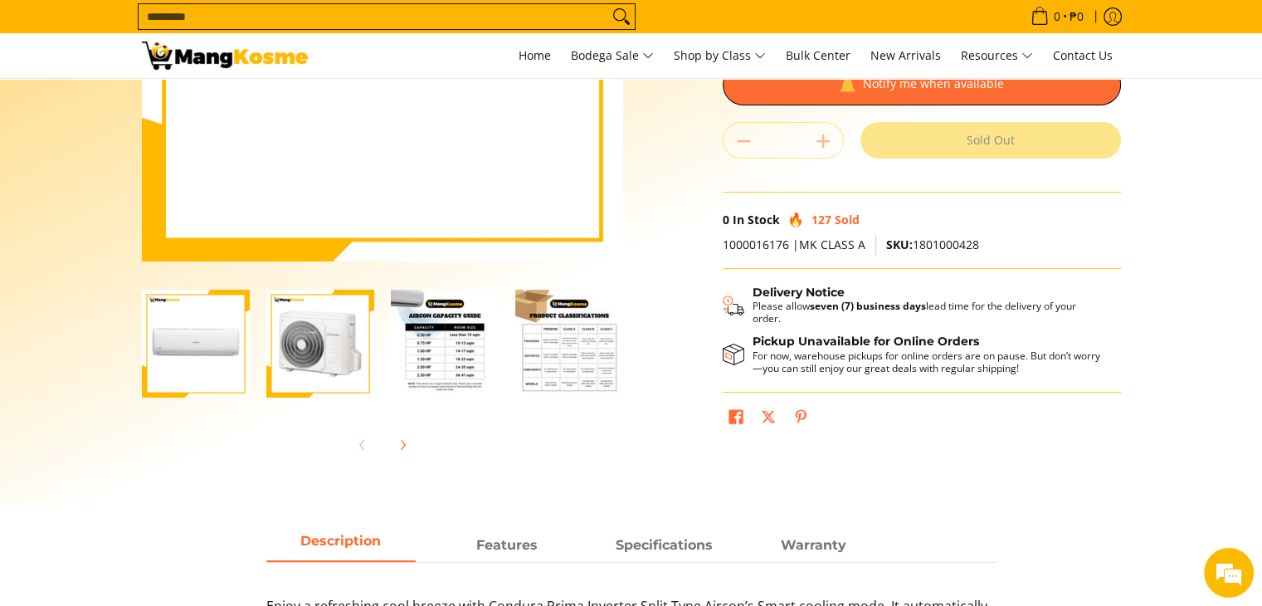
click at [465, 358] on img "Condura 2.0 HP Prima Split-Type Inverter Air Conditioner (Class A)-3" at bounding box center [445, 344] width 108 height 108
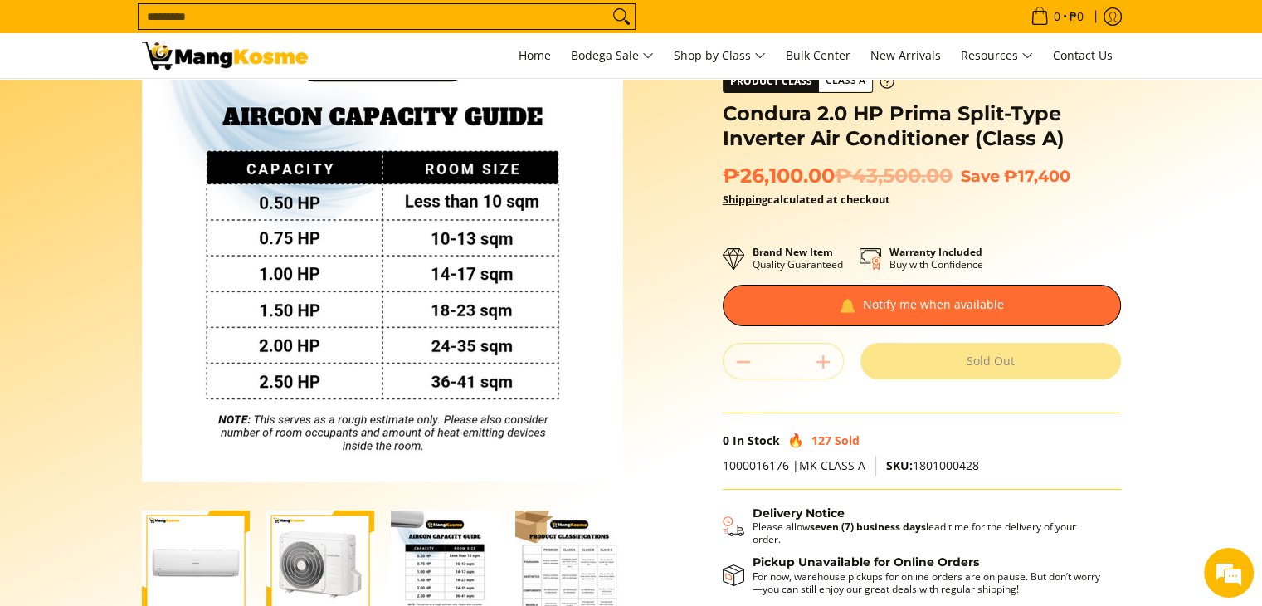
scroll to position [83, 0]
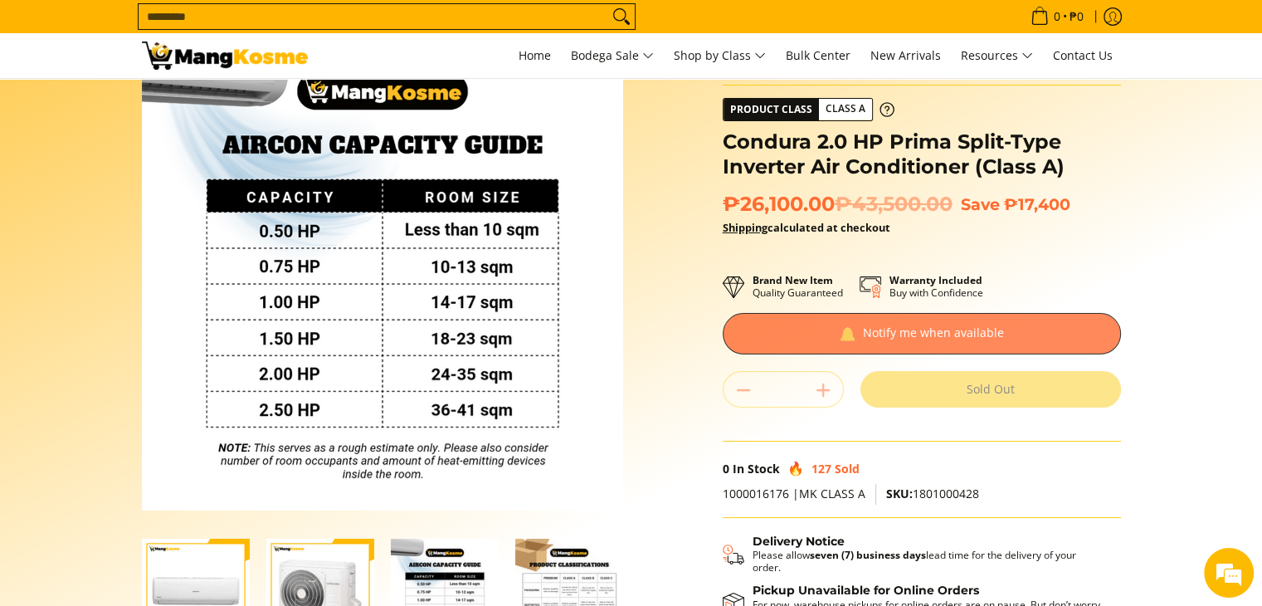
click at [926, 319] on div at bounding box center [922, 333] width 398 height 41
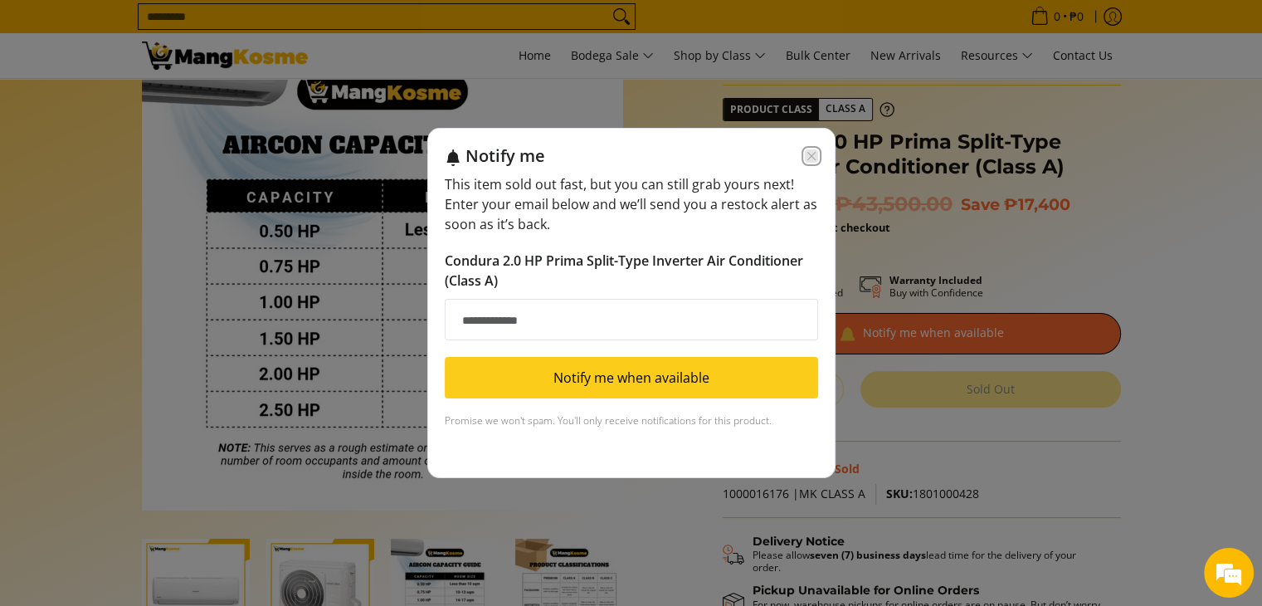
click at [809, 154] on icon "Close modal" at bounding box center [811, 155] width 13 height 13
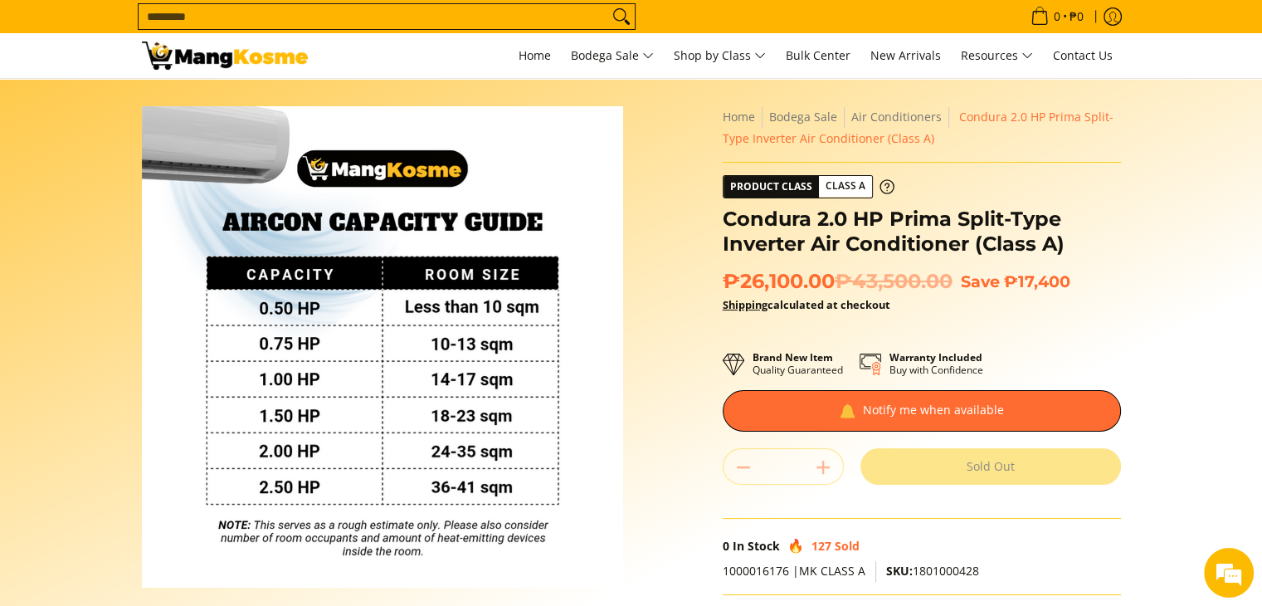
scroll to position [0, 0]
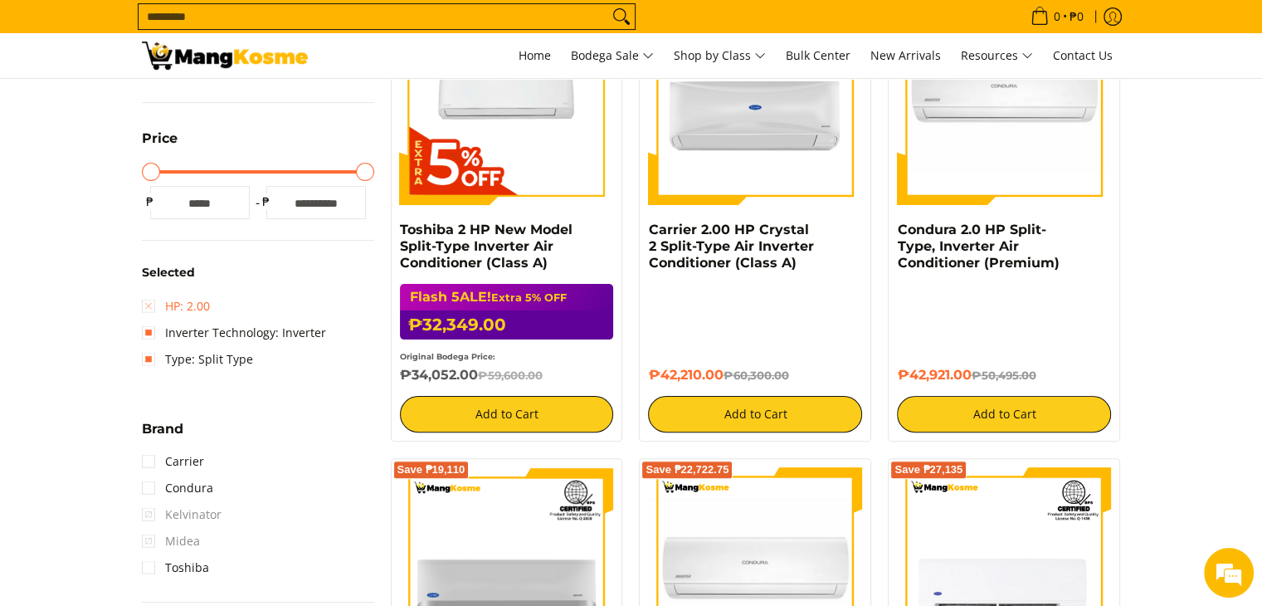
click at [149, 304] on link "HP: 2.00" at bounding box center [176, 306] width 68 height 27
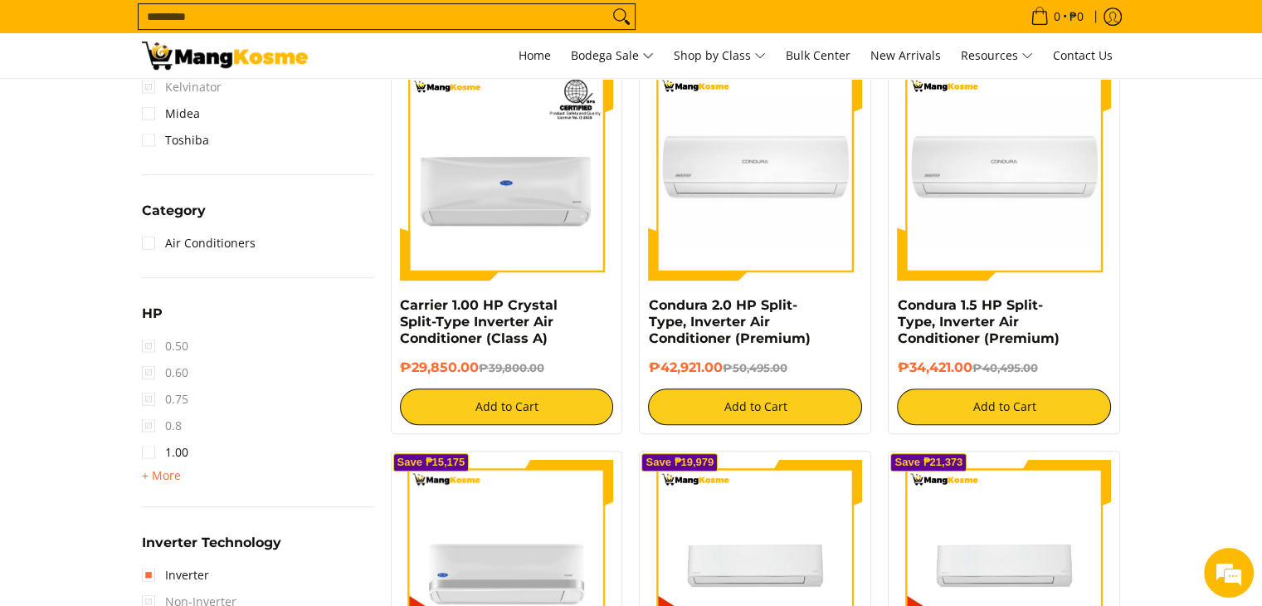
scroll to position [801, 0]
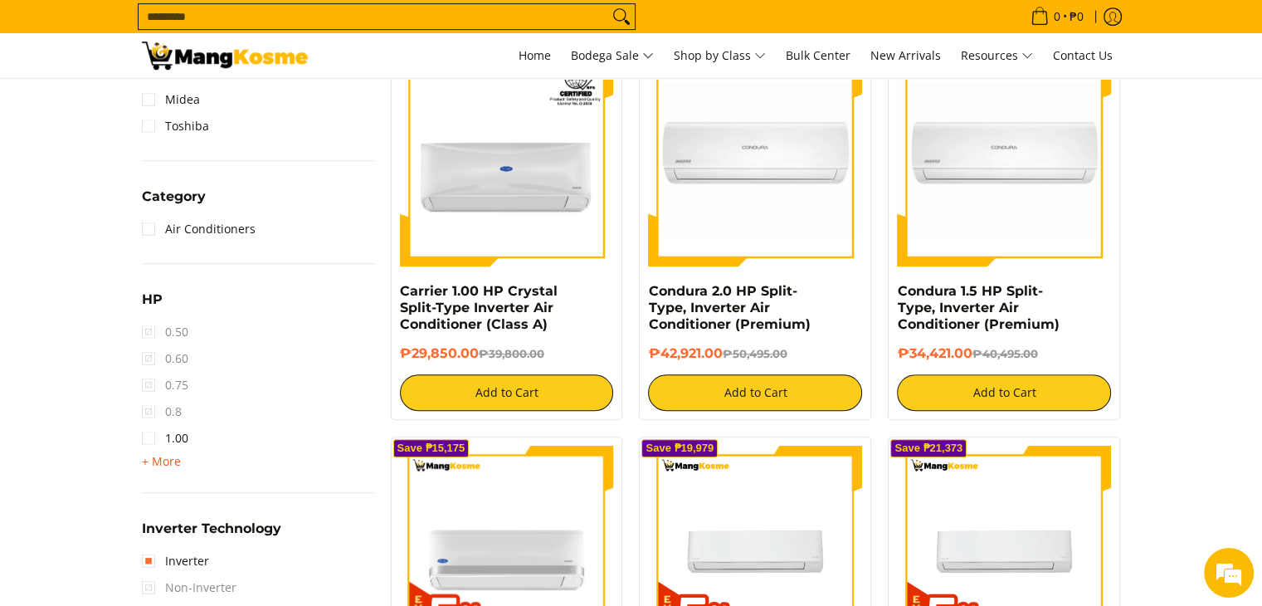
click at [160, 460] on span "+ More" at bounding box center [161, 461] width 39 height 13
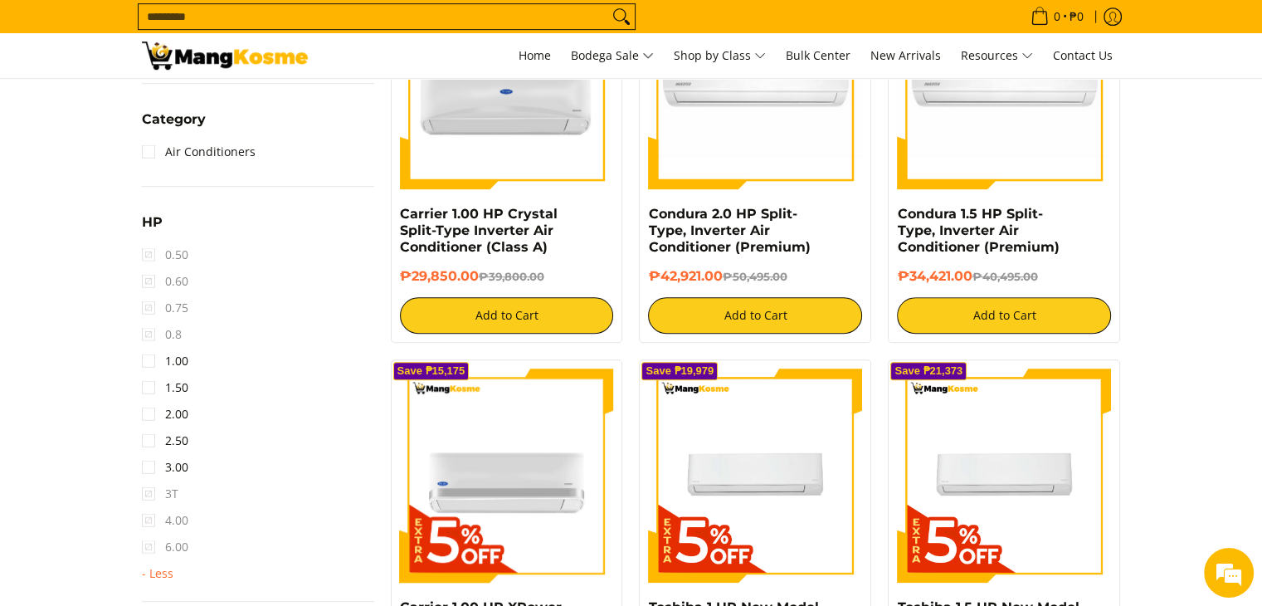
scroll to position [884, 0]
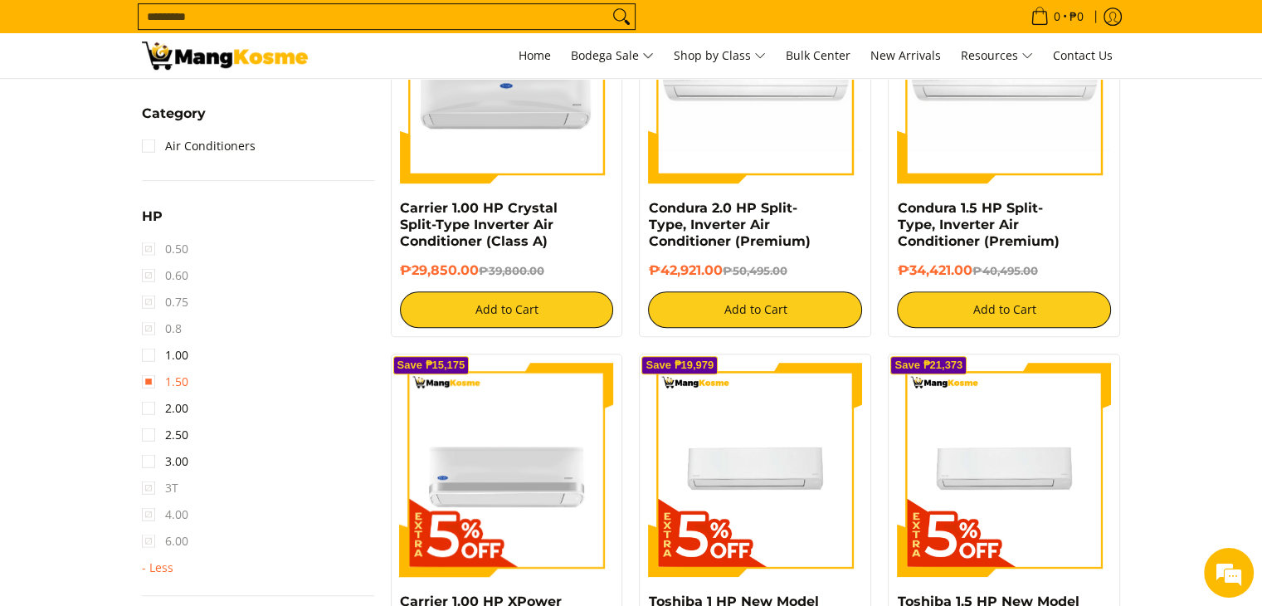
click at [148, 381] on link "1.50" at bounding box center [165, 381] width 46 height 27
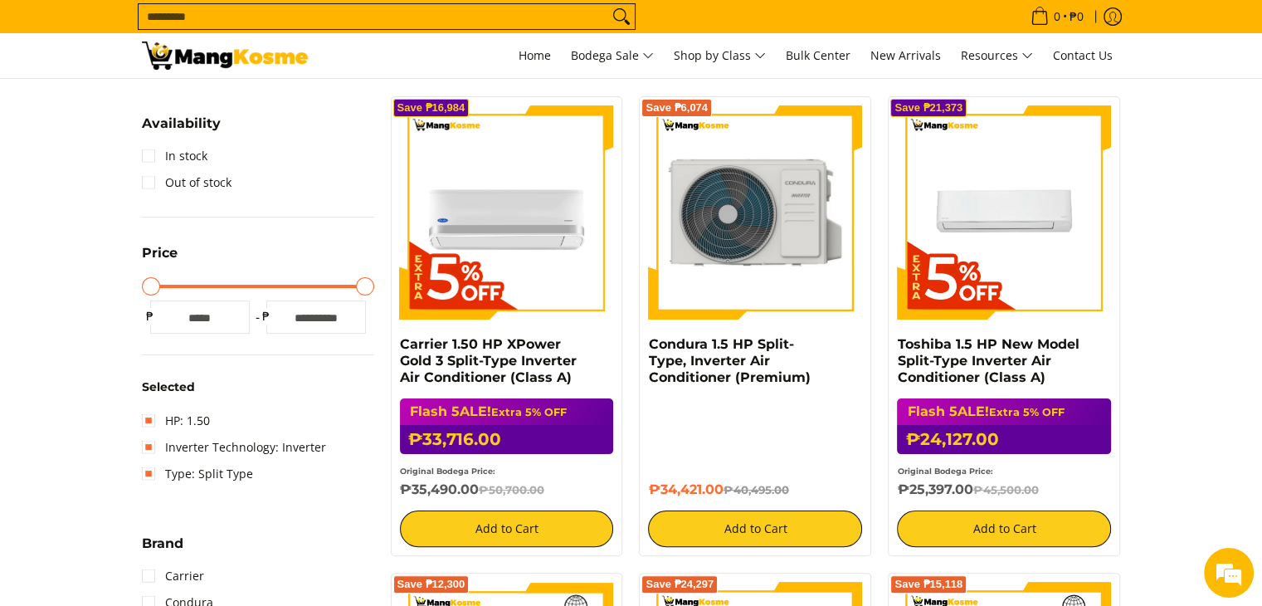
scroll to position [220, 0]
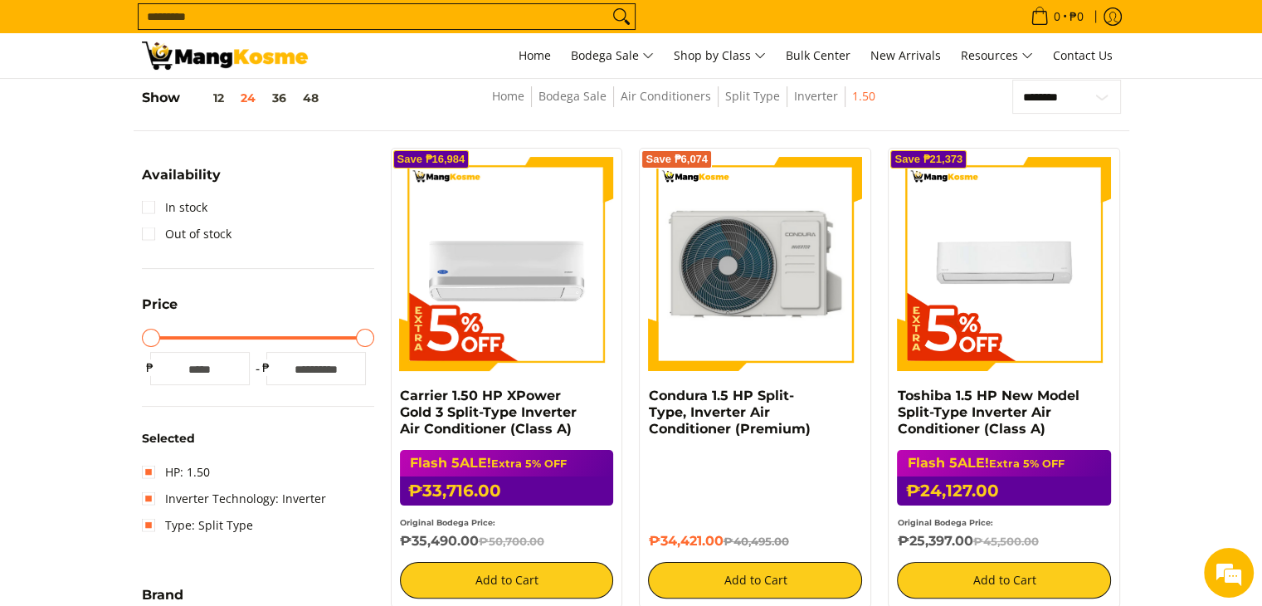
click at [744, 276] on img at bounding box center [755, 264] width 214 height 214
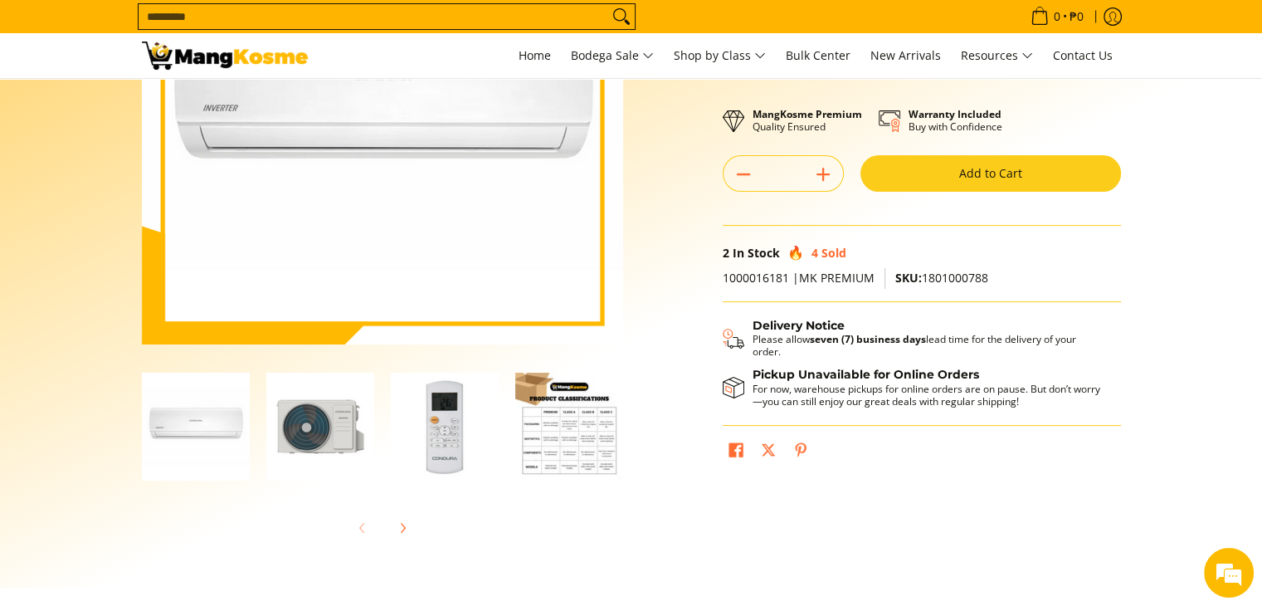
click at [557, 422] on img "Condura 1.5 HP Split-Type, Inverter Air Conditioner (Premium)-4" at bounding box center [569, 426] width 108 height 108
